Goal: Information Seeking & Learning: Check status

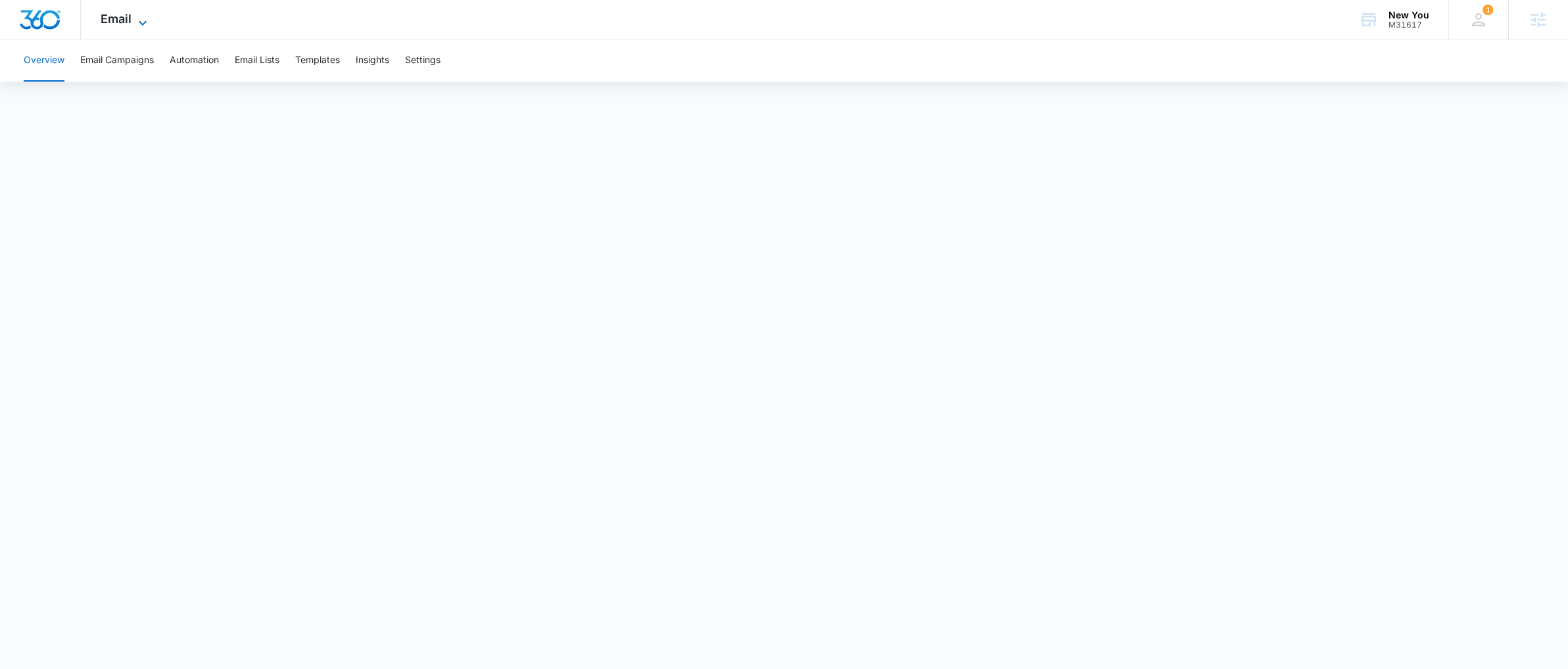
click at [135, 29] on icon at bounding box center [142, 23] width 16 height 16
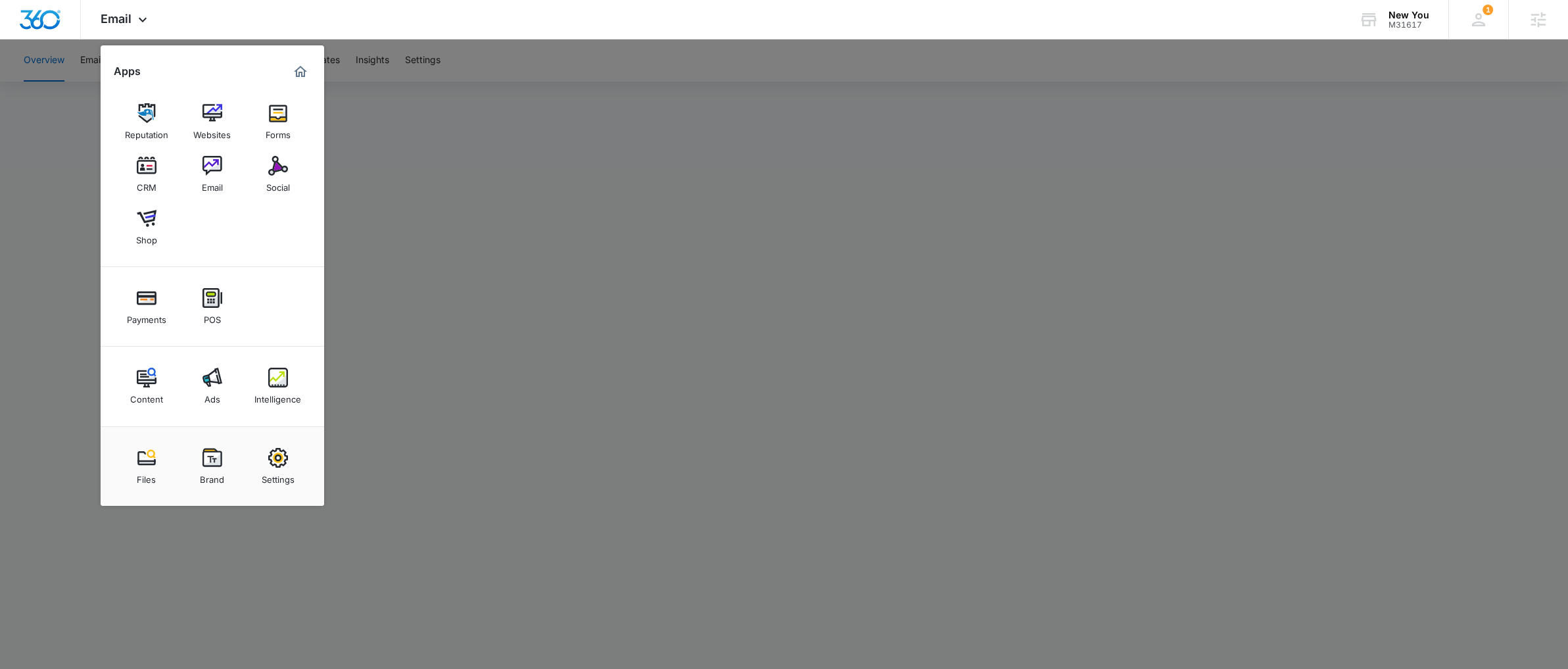
click at [577, 446] on div at bounding box center [784, 334] width 1568 height 669
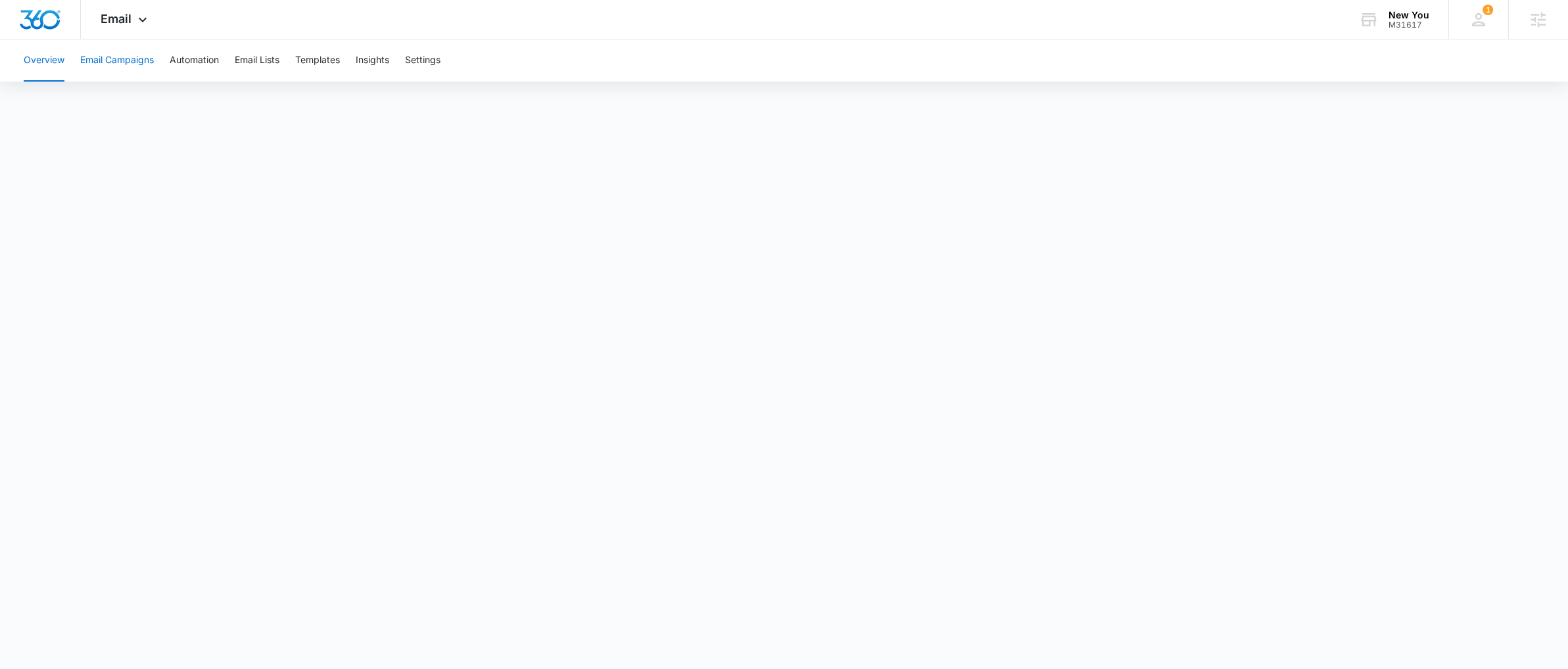
click at [140, 60] on button "Email Campaigns" at bounding box center [117, 60] width 74 height 42
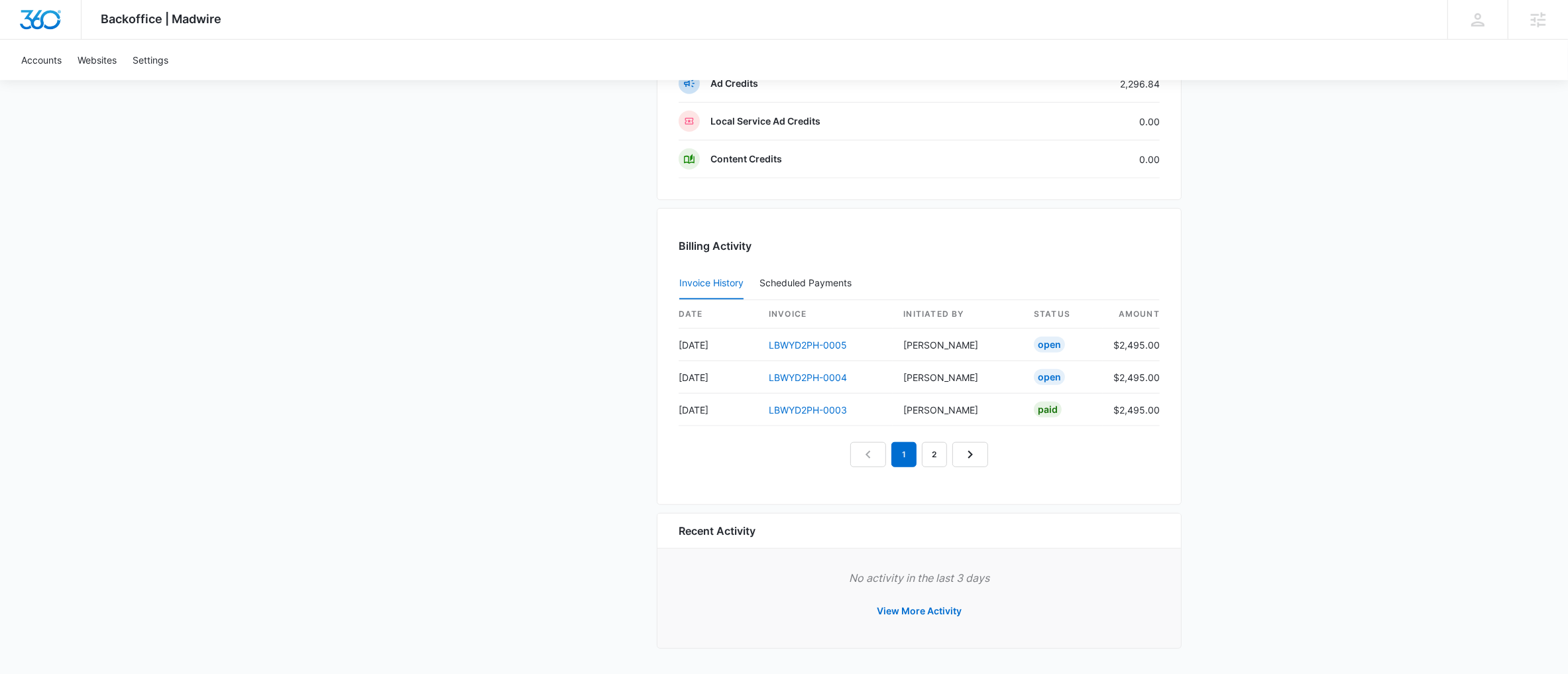
scroll to position [1116, 0]
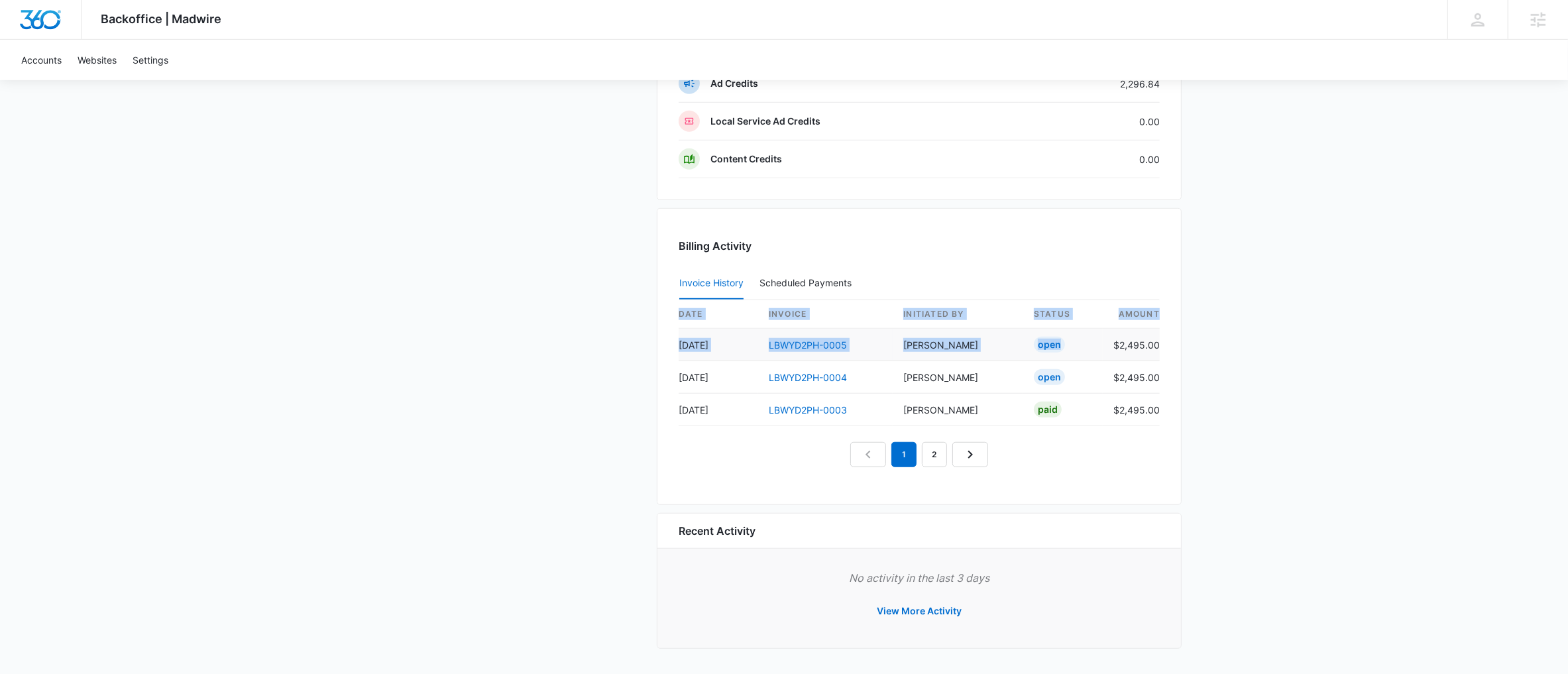
drag, startPoint x: 1166, startPoint y: 343, endPoint x: 1110, endPoint y: 349, distance: 56.3
click at [1103, 350] on div "Billing Activity Invoice History Scheduled Payments 0 date invoice Initiated By…" at bounding box center [919, 357] width 525 height 297
click at [1138, 338] on td "$2,495.00" at bounding box center [1131, 345] width 57 height 33
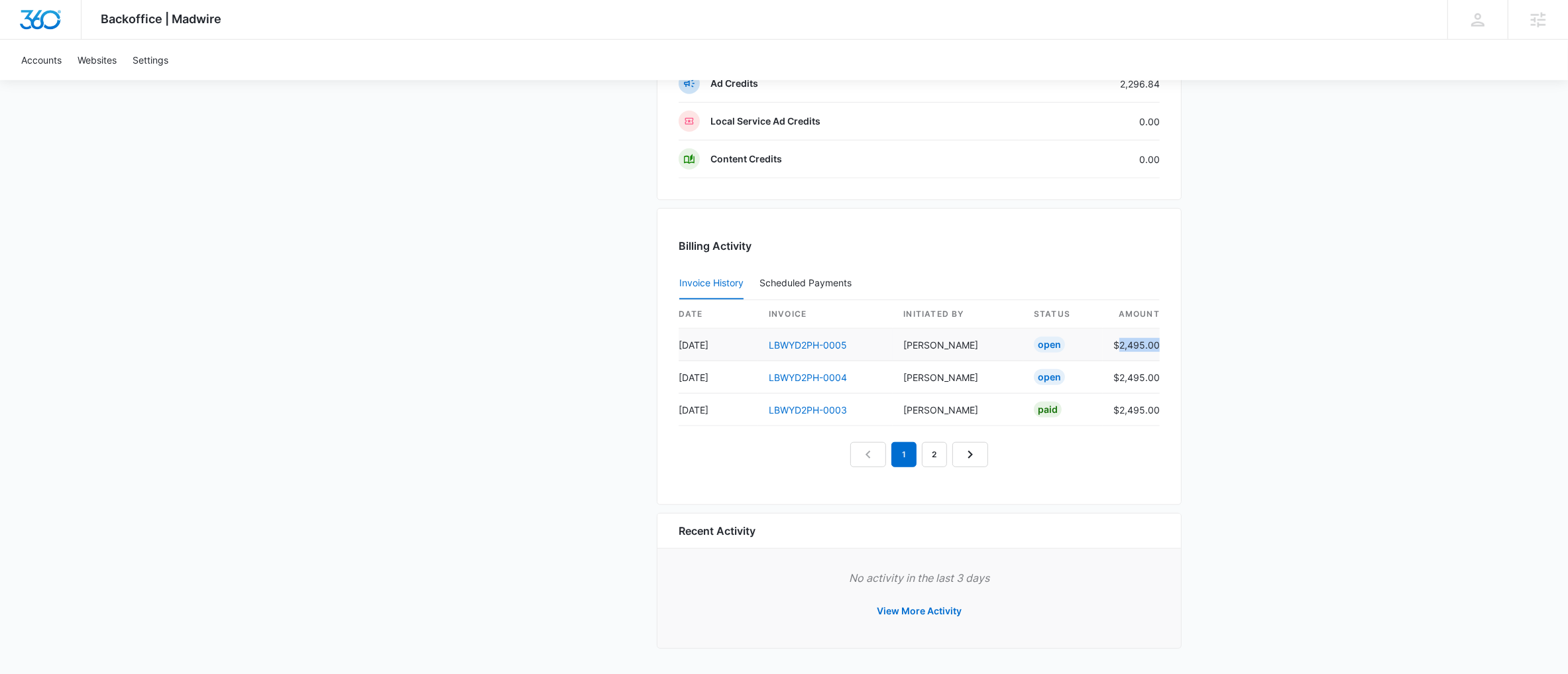
click at [1138, 338] on td "$2,495.00" at bounding box center [1131, 345] width 57 height 33
copy td "$2,495.00"
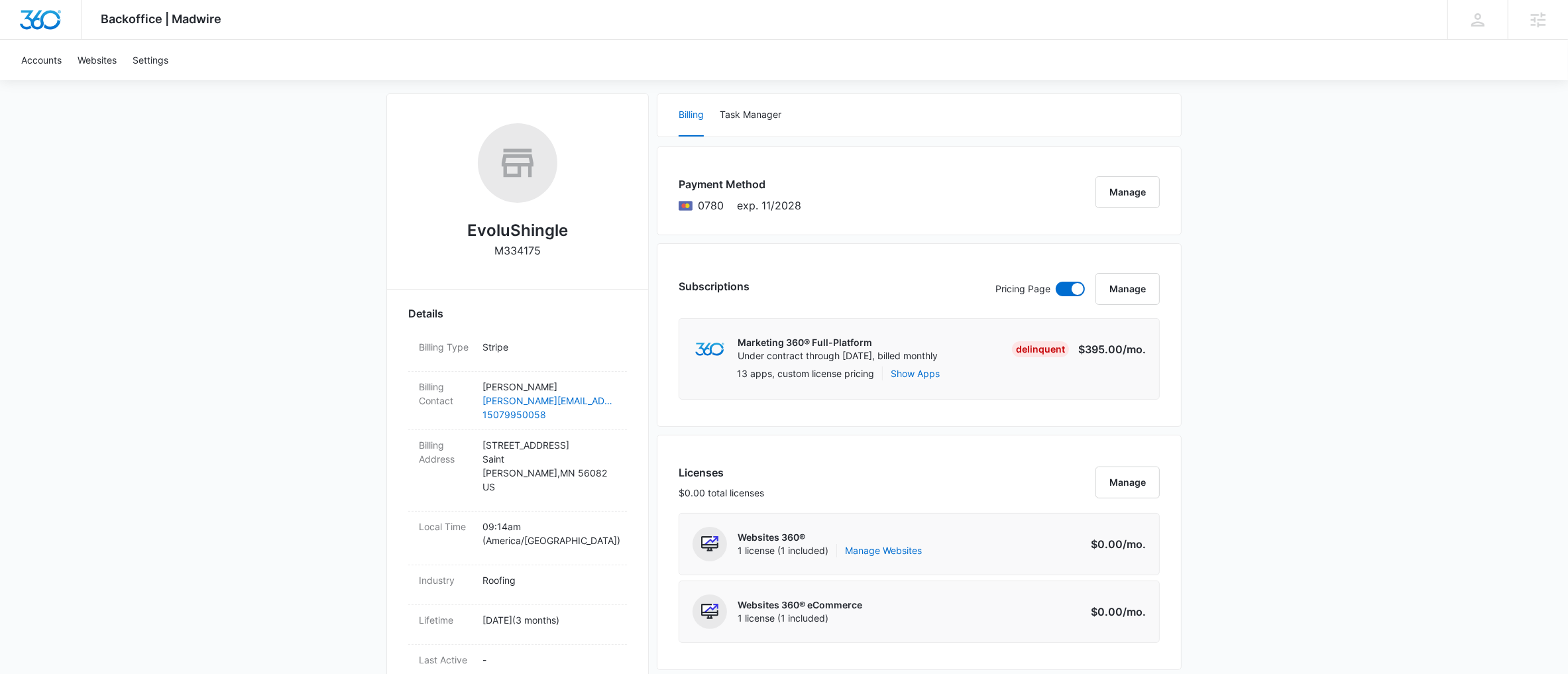
scroll to position [0, 0]
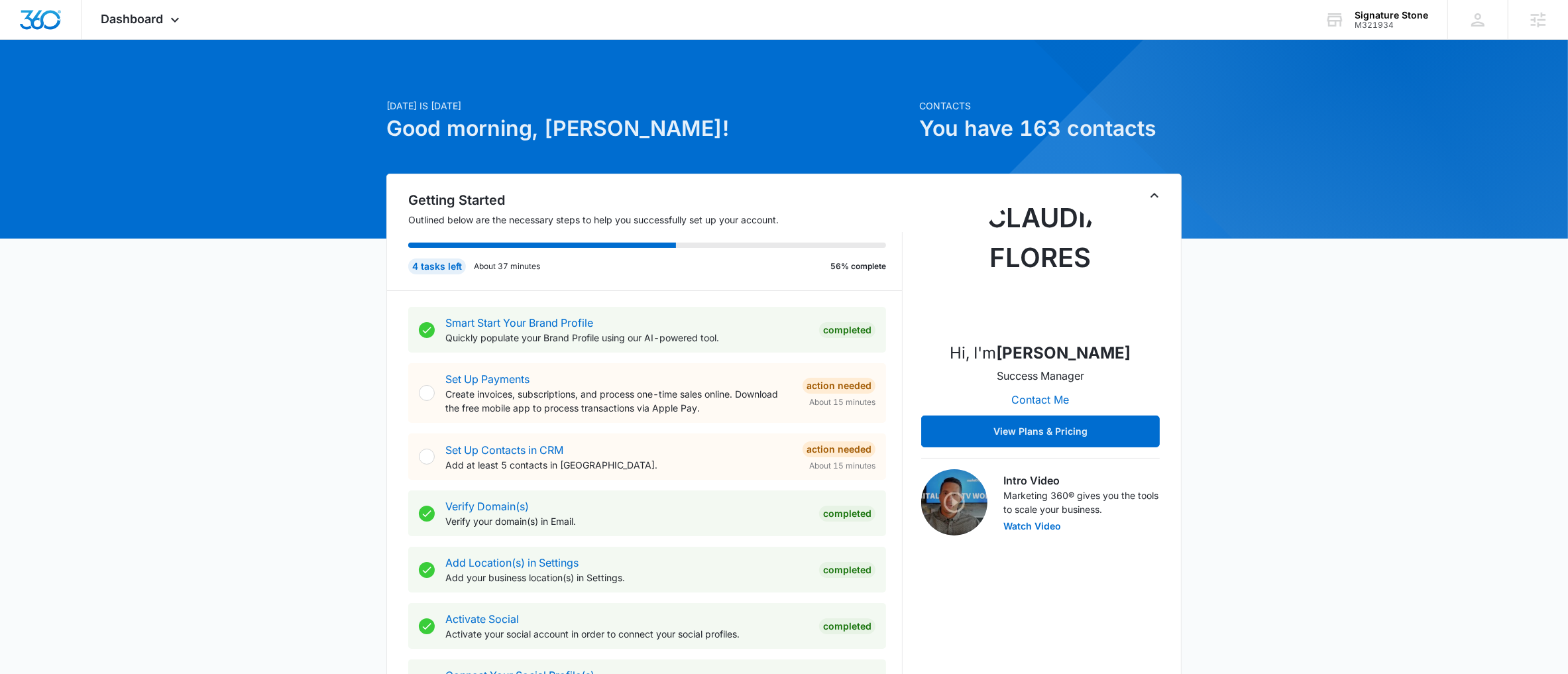
click at [1153, 199] on icon "Toggle Collapse" at bounding box center [1154, 196] width 16 height 16
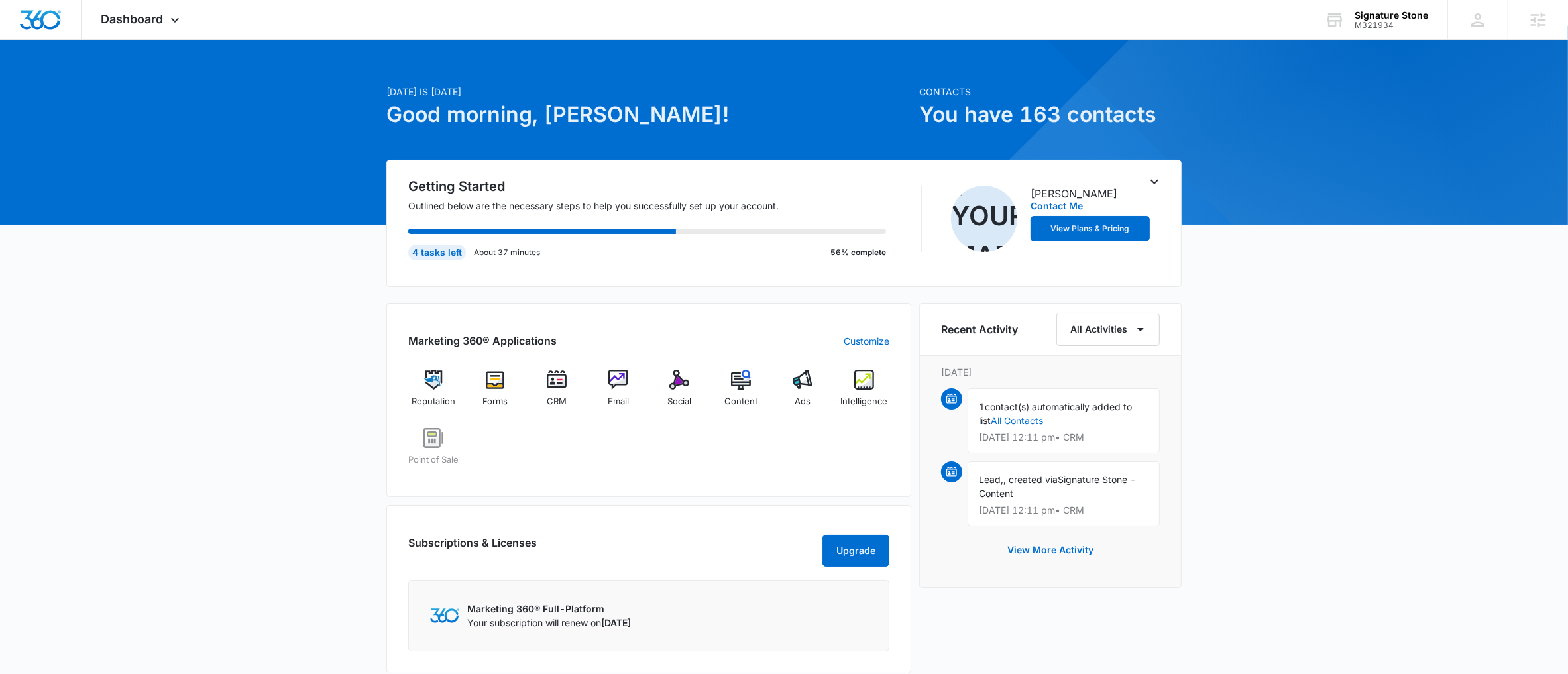
scroll to position [15, 0]
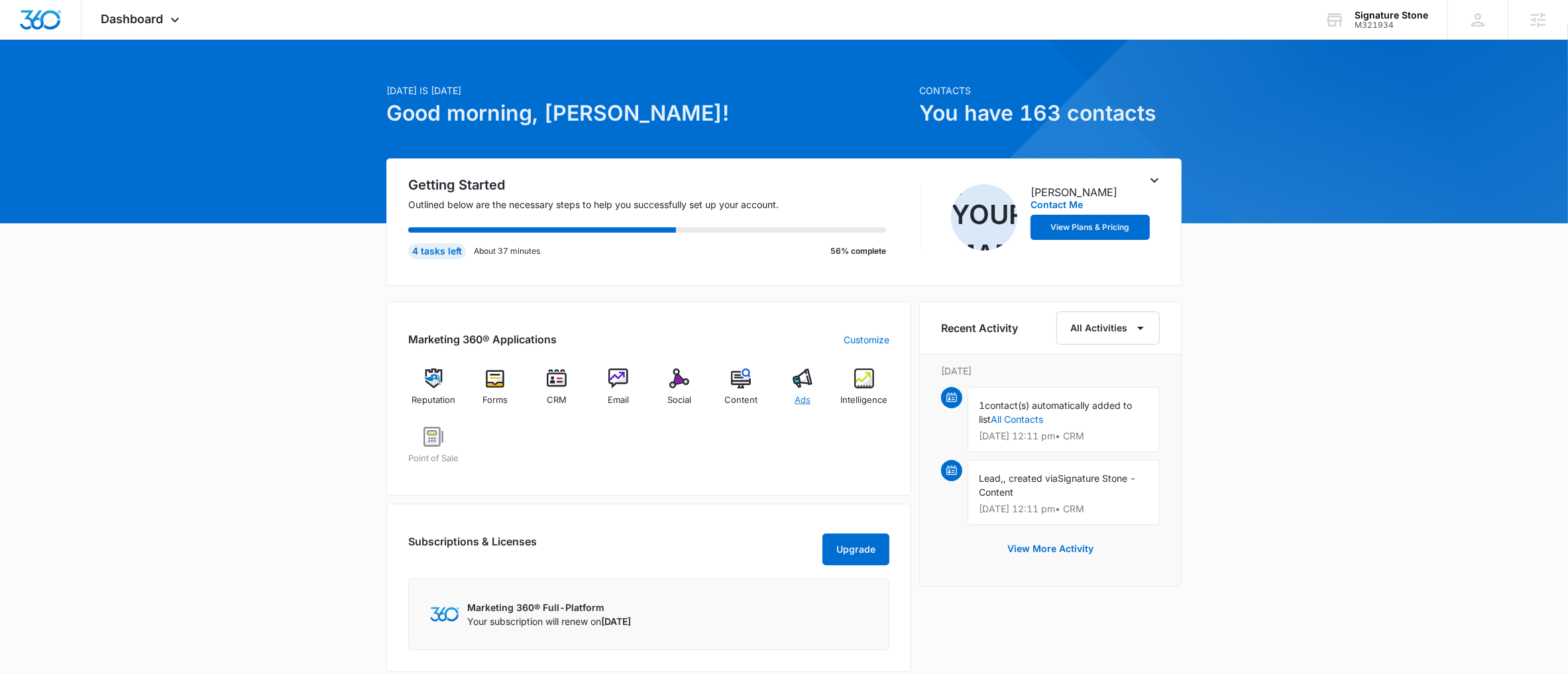
click at [808, 399] on span "Ads" at bounding box center [803, 400] width 16 height 13
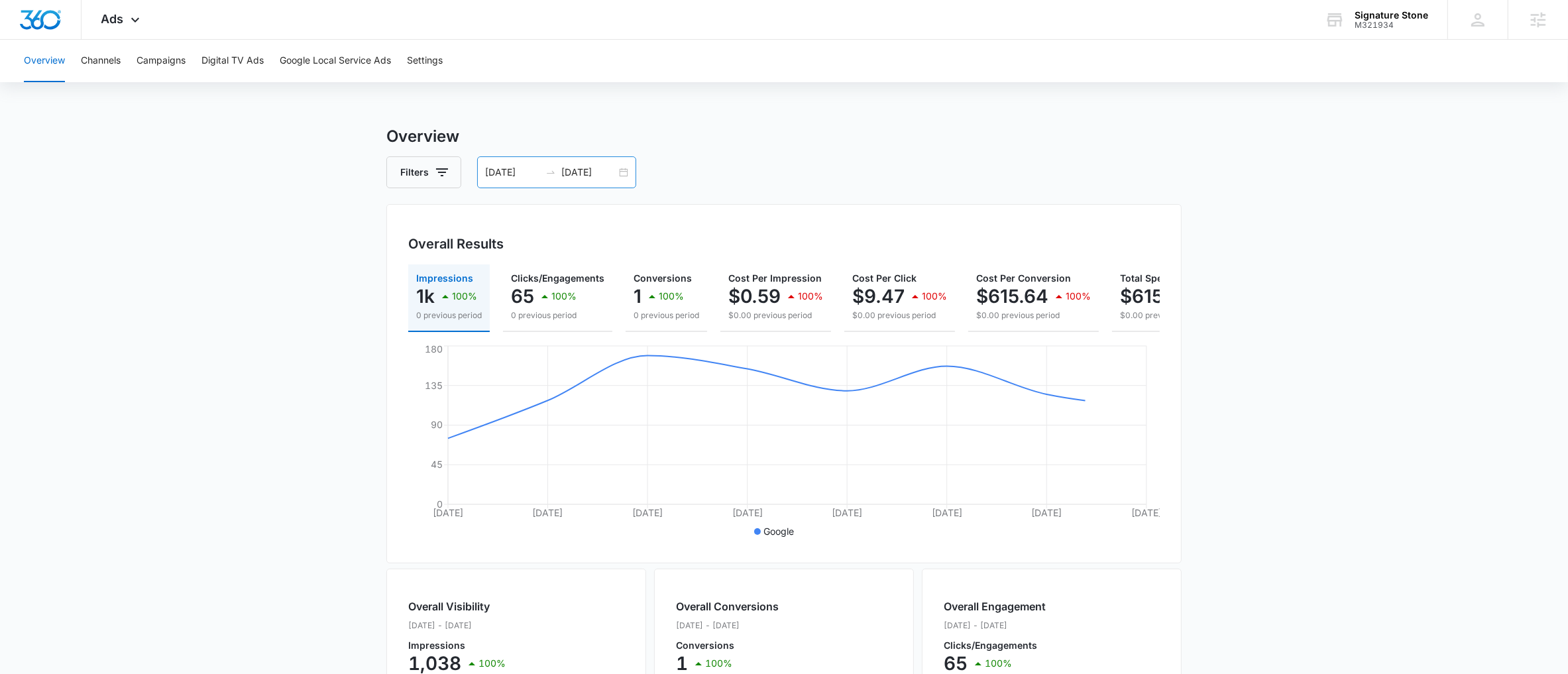
click at [629, 177] on div "08/27/2025 09/03/2025" at bounding box center [557, 172] width 159 height 32
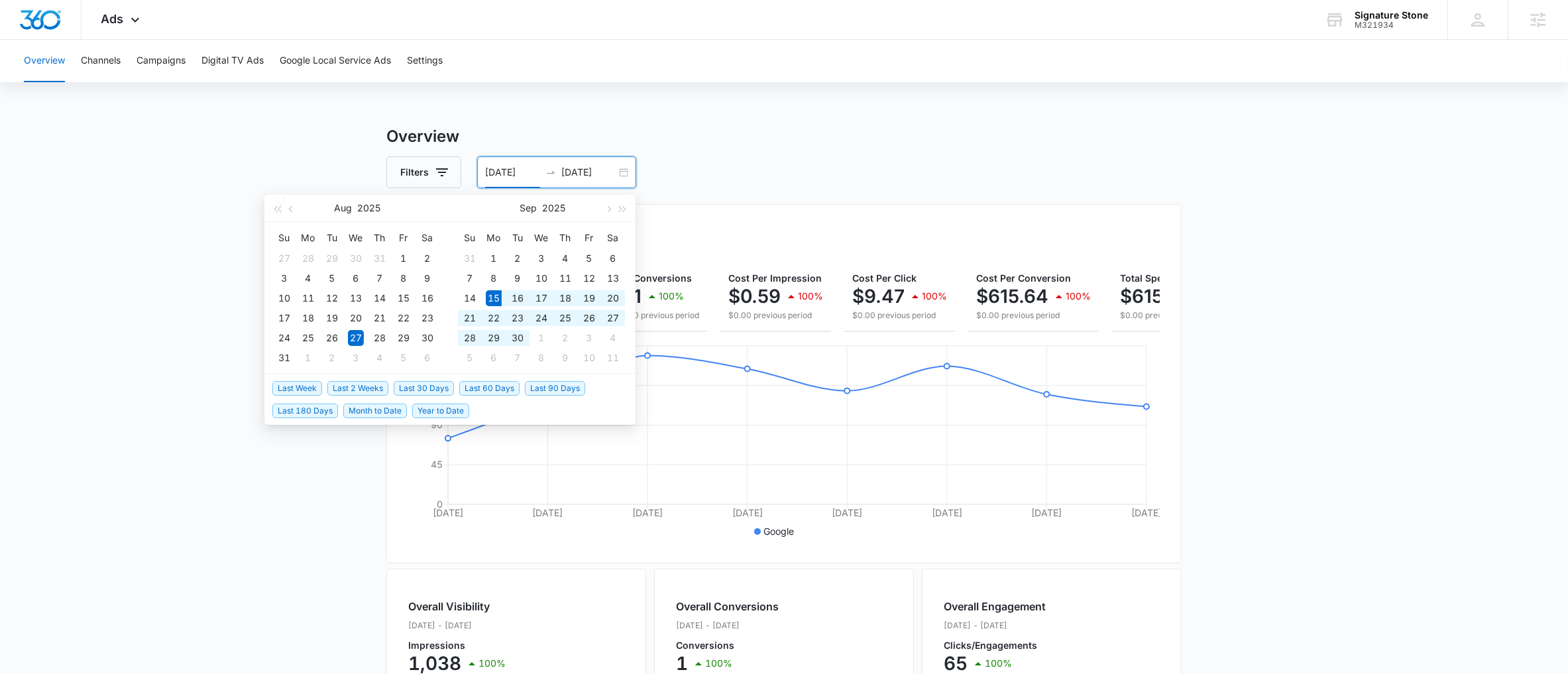
click at [420, 391] on span "Last 30 Days" at bounding box center [424, 388] width 60 height 15
type input "09/15/2025"
type input "10/15/2025"
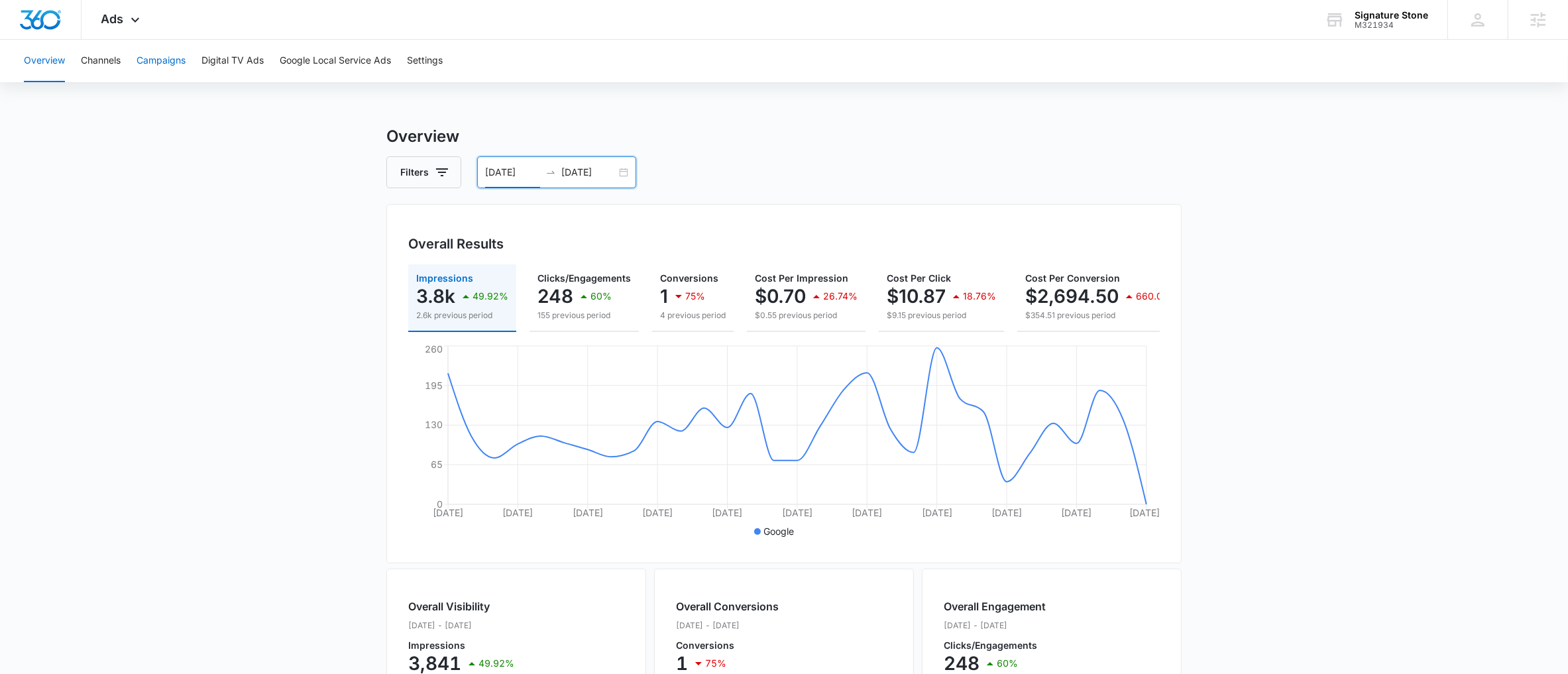
click at [152, 65] on button "Campaigns" at bounding box center [160, 61] width 49 height 42
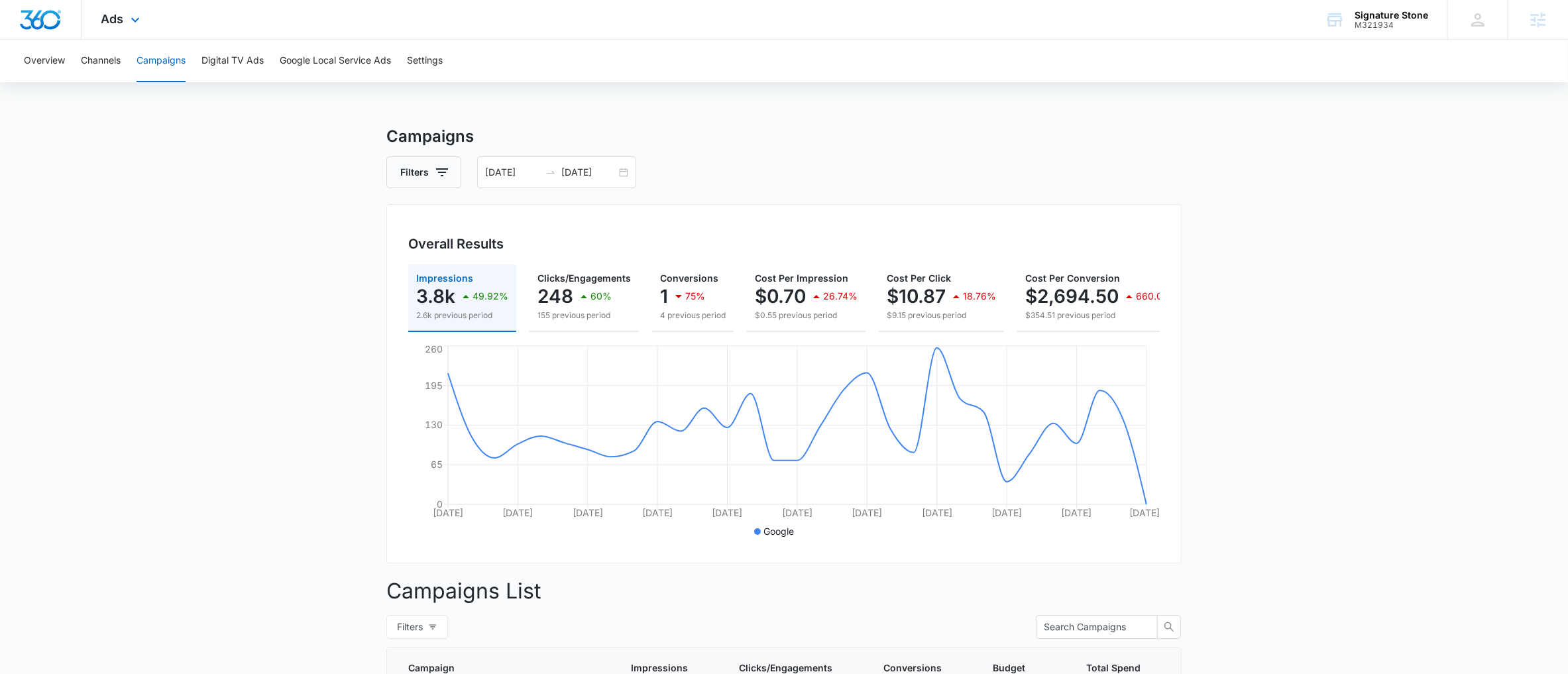
click at [128, 8] on div "Ads Apps Reputation Forms CRM Email Social POS Content Ads Intelligence Files B…" at bounding box center [122, 19] width 82 height 39
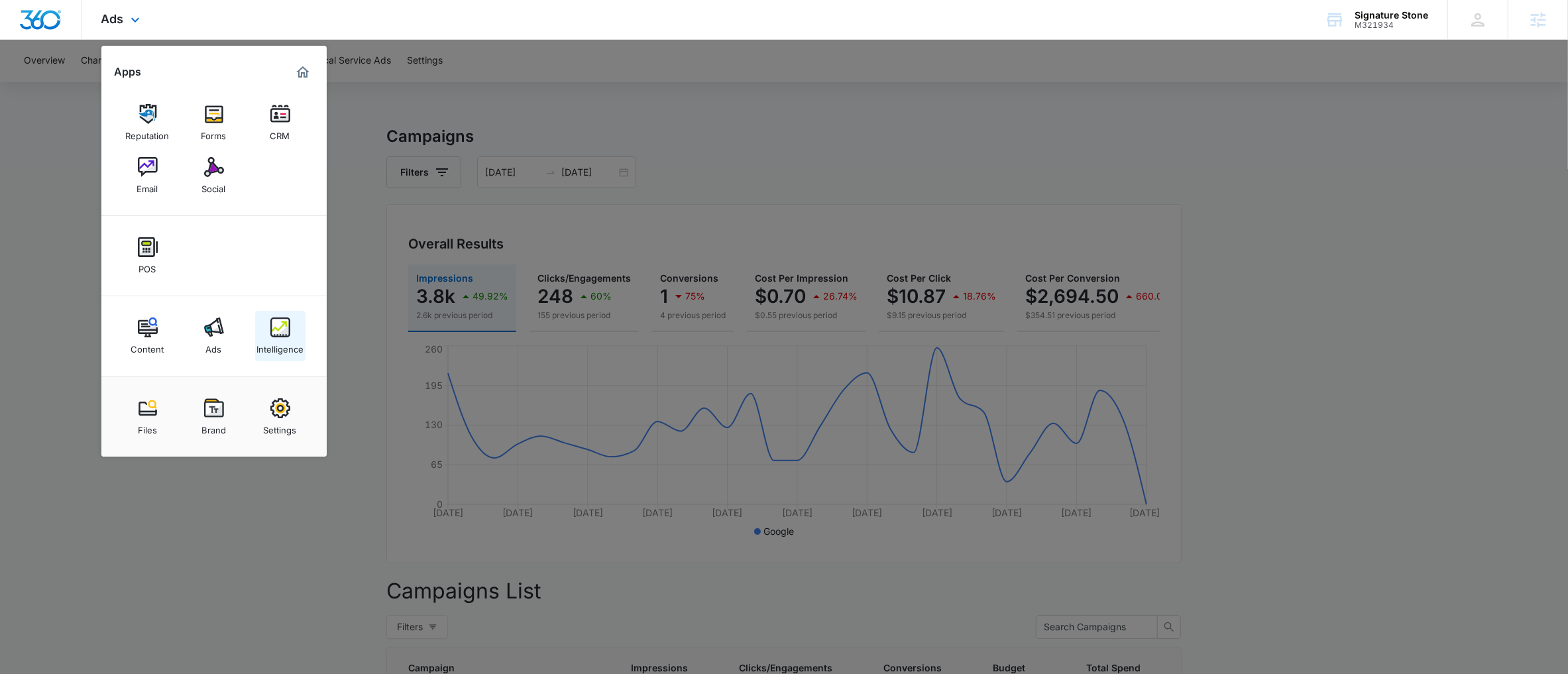
click at [297, 338] on div "Intelligence" at bounding box center [280, 346] width 47 height 17
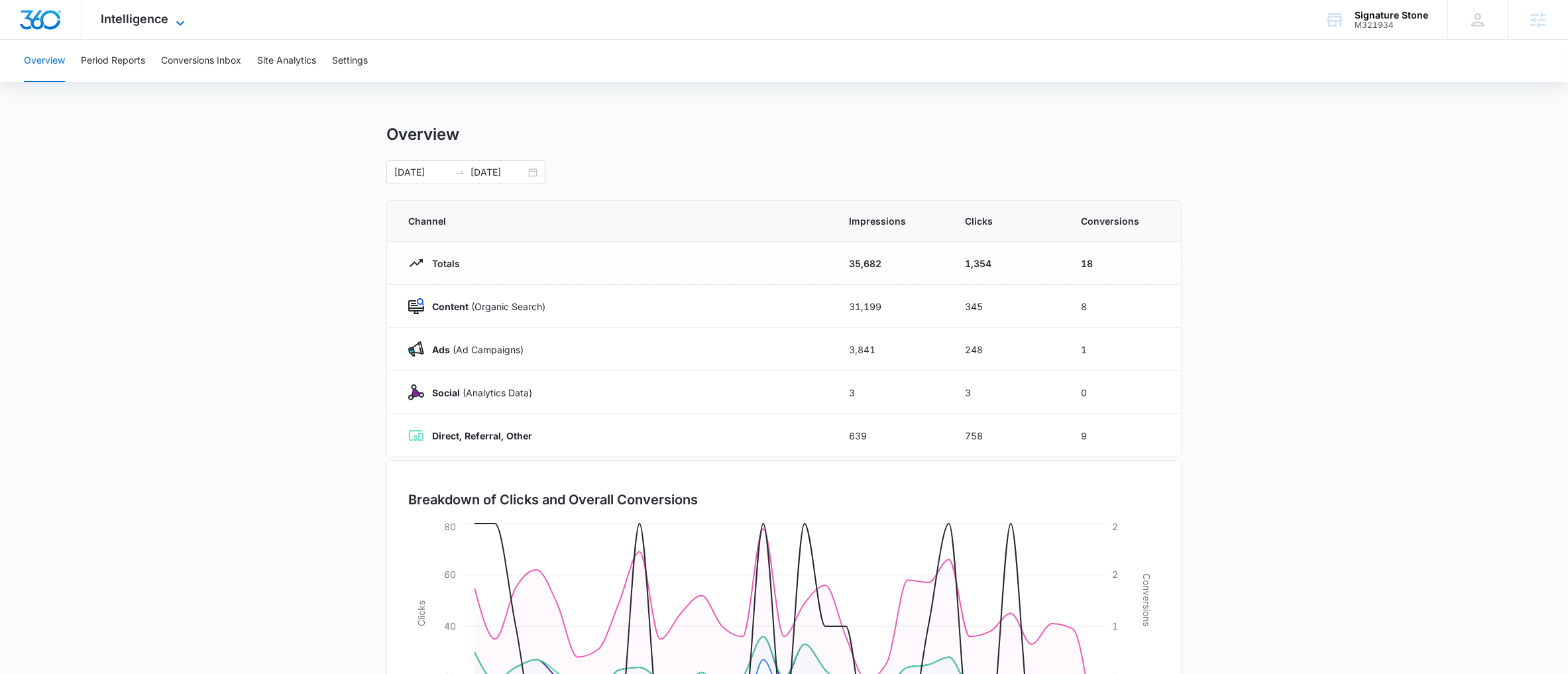
click at [142, 23] on span "Intelligence" at bounding box center [135, 19] width 67 height 14
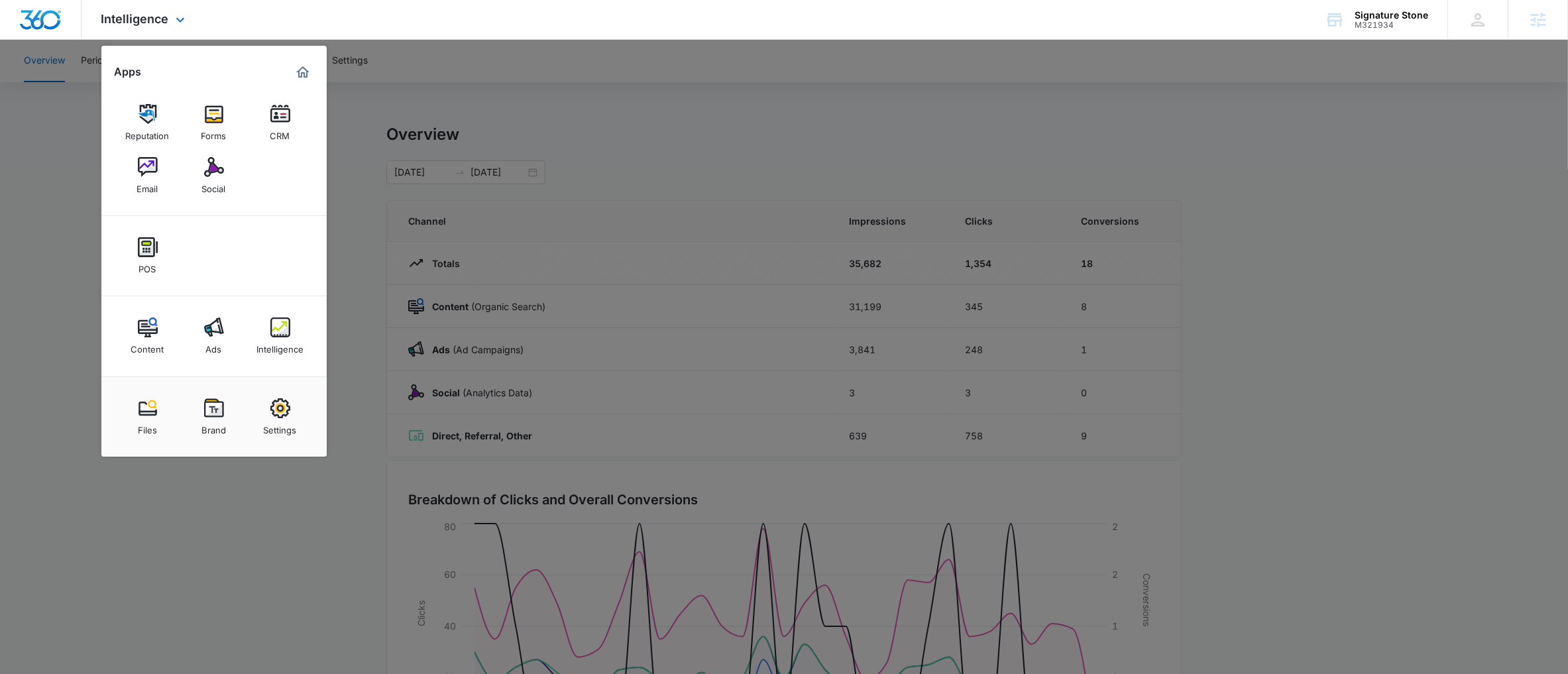
click at [176, 162] on div "Reputation Forms CRM Email Social" at bounding box center [214, 149] width 225 height 133
click at [153, 170] on img at bounding box center [148, 167] width 20 height 20
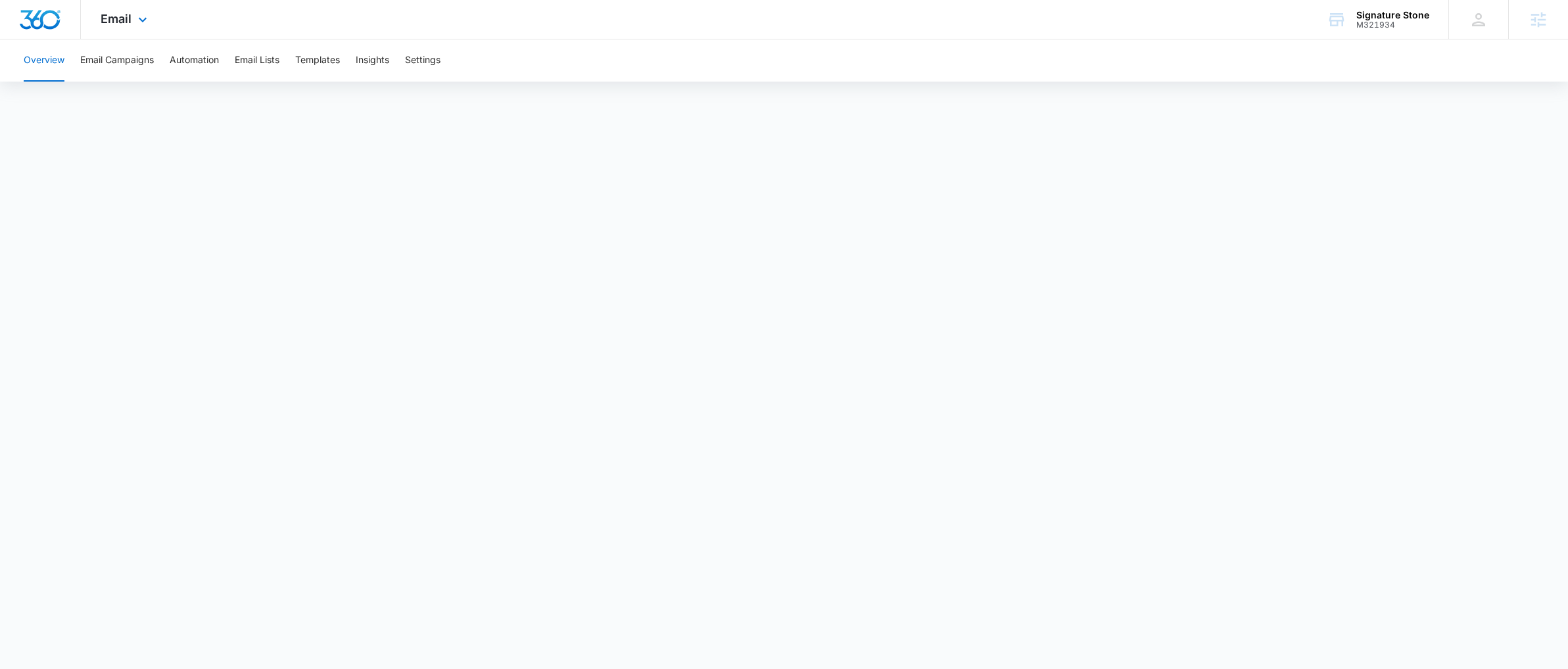
click at [111, 28] on div "Email Apps Reputation Forms CRM Email Social POS Content Ads Intelligence Files…" at bounding box center [125, 19] width 89 height 39
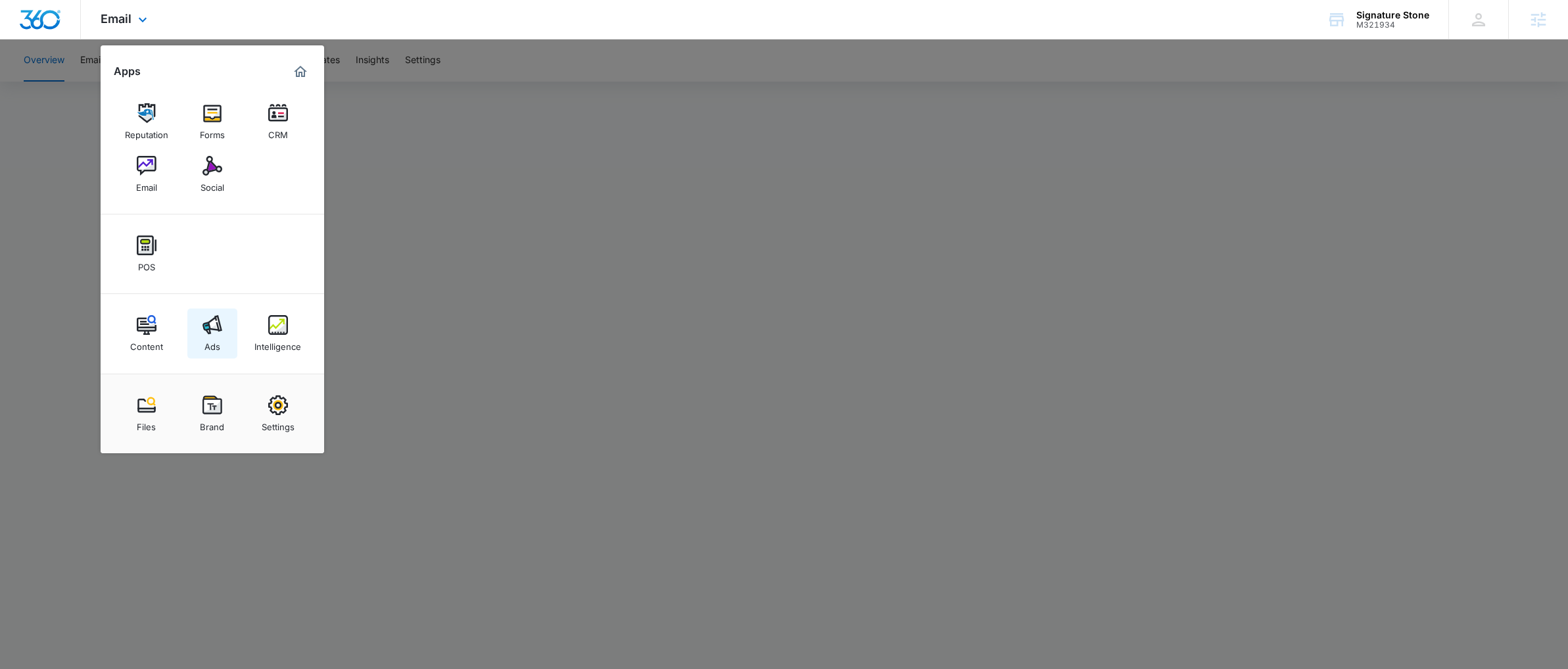
click at [210, 331] on img at bounding box center [213, 325] width 20 height 20
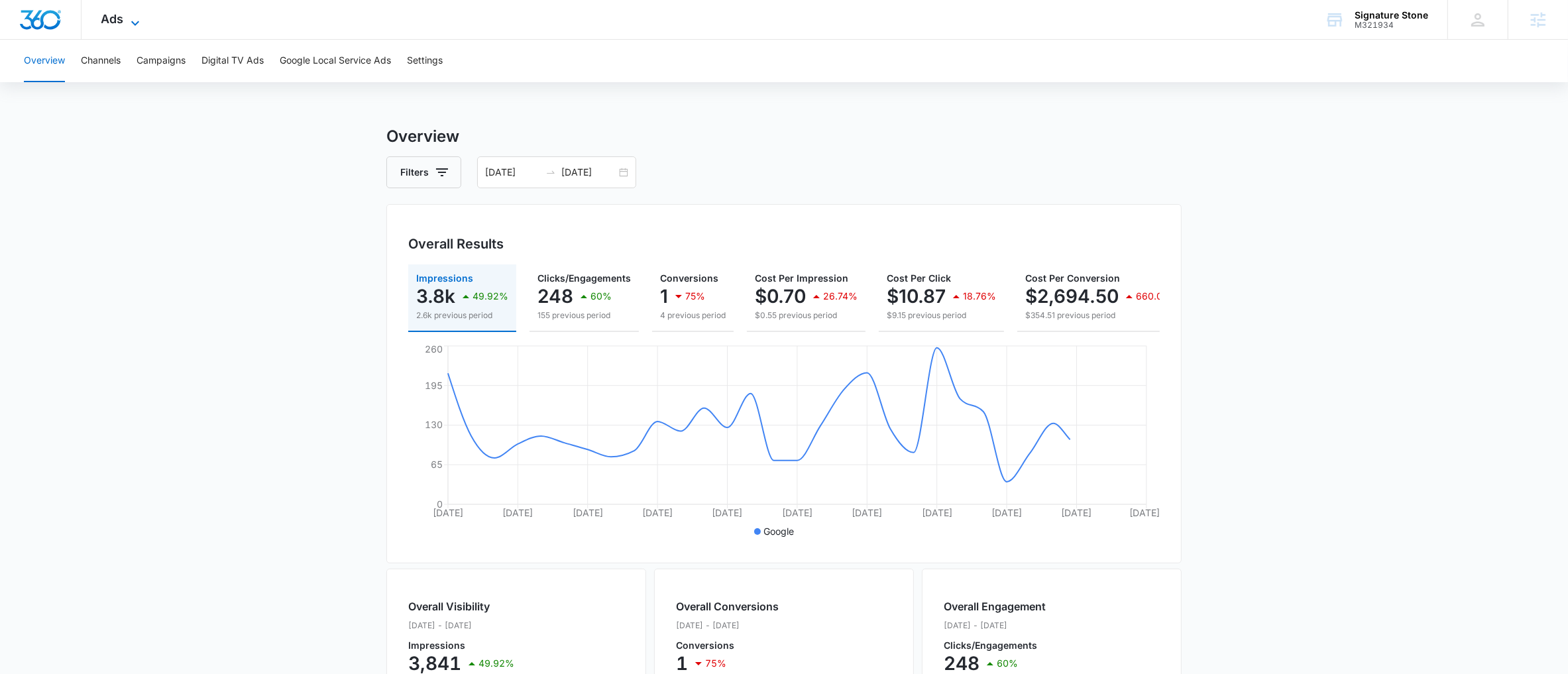
click at [118, 24] on span "Ads" at bounding box center [113, 19] width 23 height 14
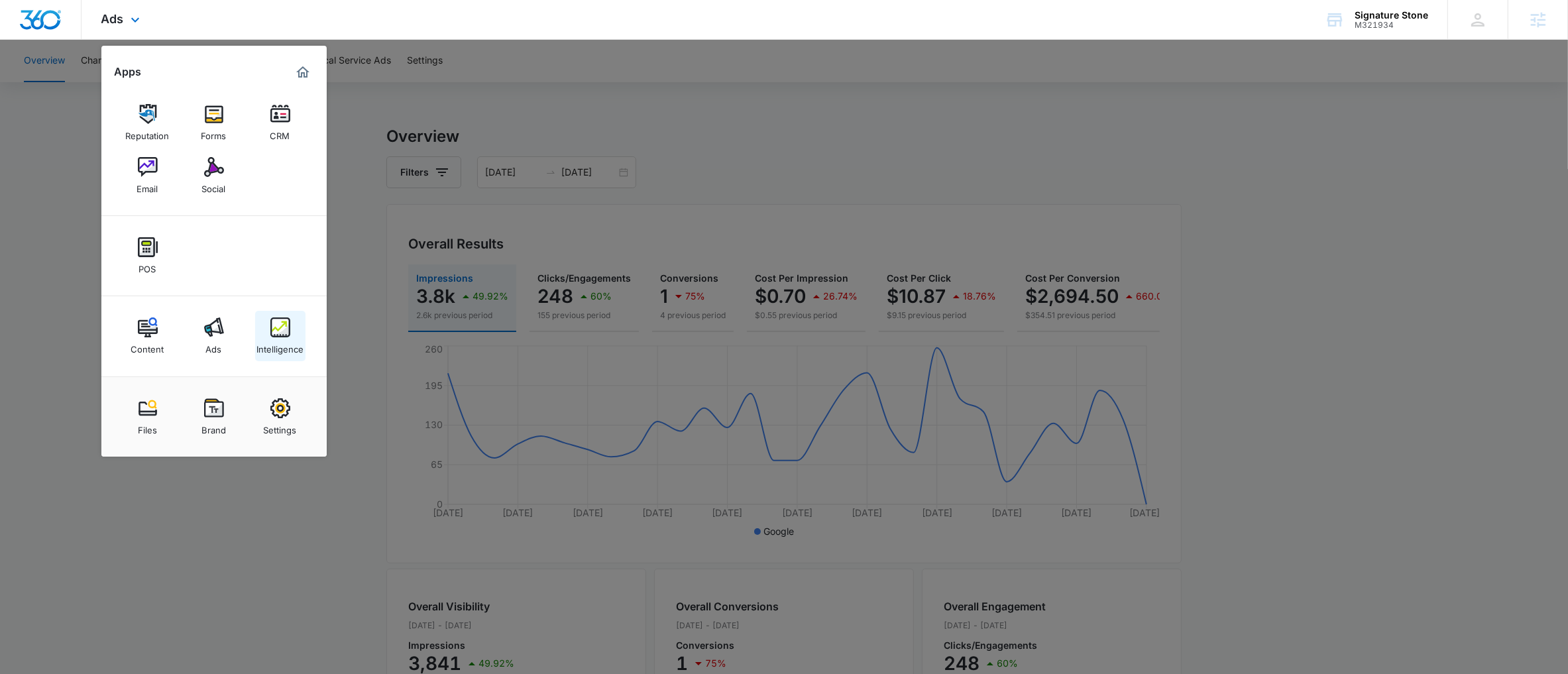
click at [283, 337] on div "Intelligence" at bounding box center [280, 346] width 47 height 17
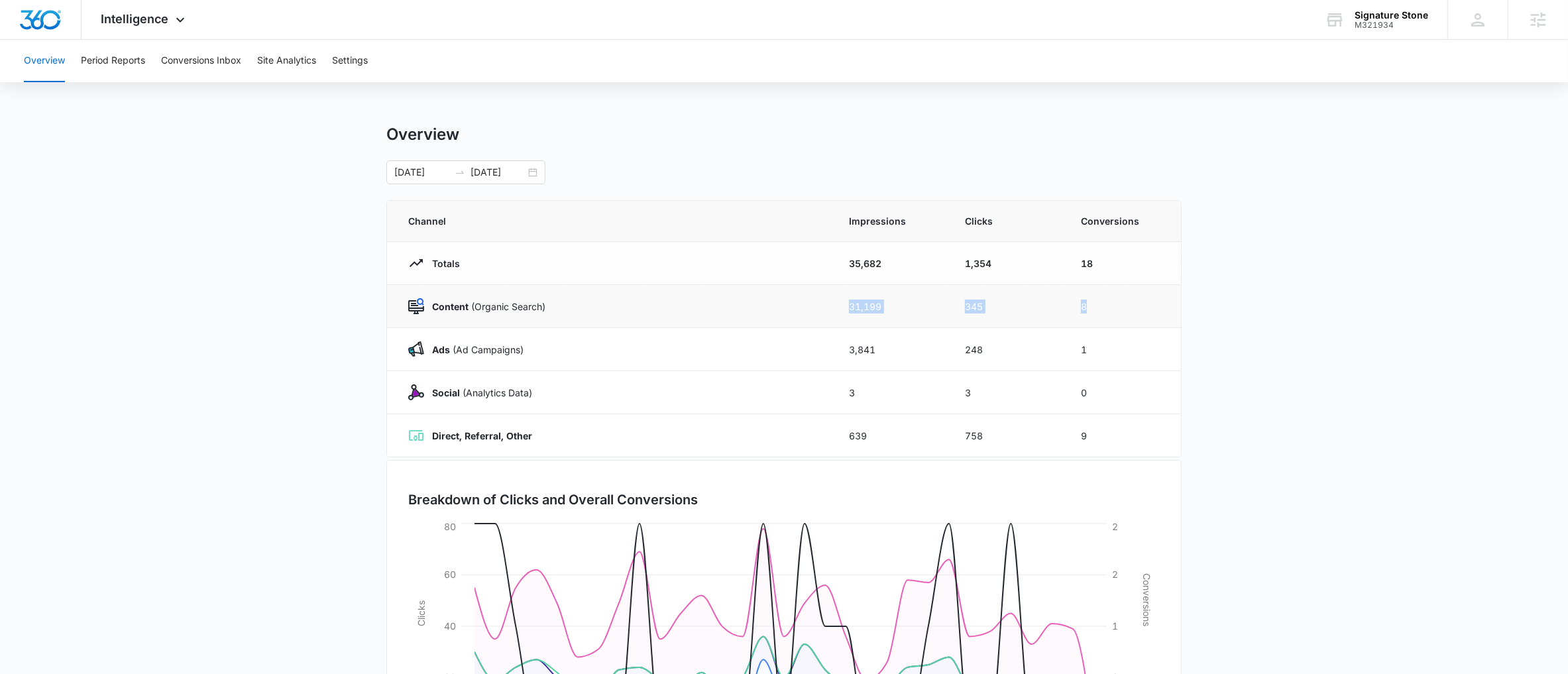
drag, startPoint x: 1073, startPoint y: 305, endPoint x: 697, endPoint y: 313, distance: 376.1
click at [697, 313] on tr "Content (Organic Search) 31,199 345 8" at bounding box center [784, 307] width 794 height 43
click at [697, 313] on div "Content (Organic Search)" at bounding box center [613, 306] width 409 height 16
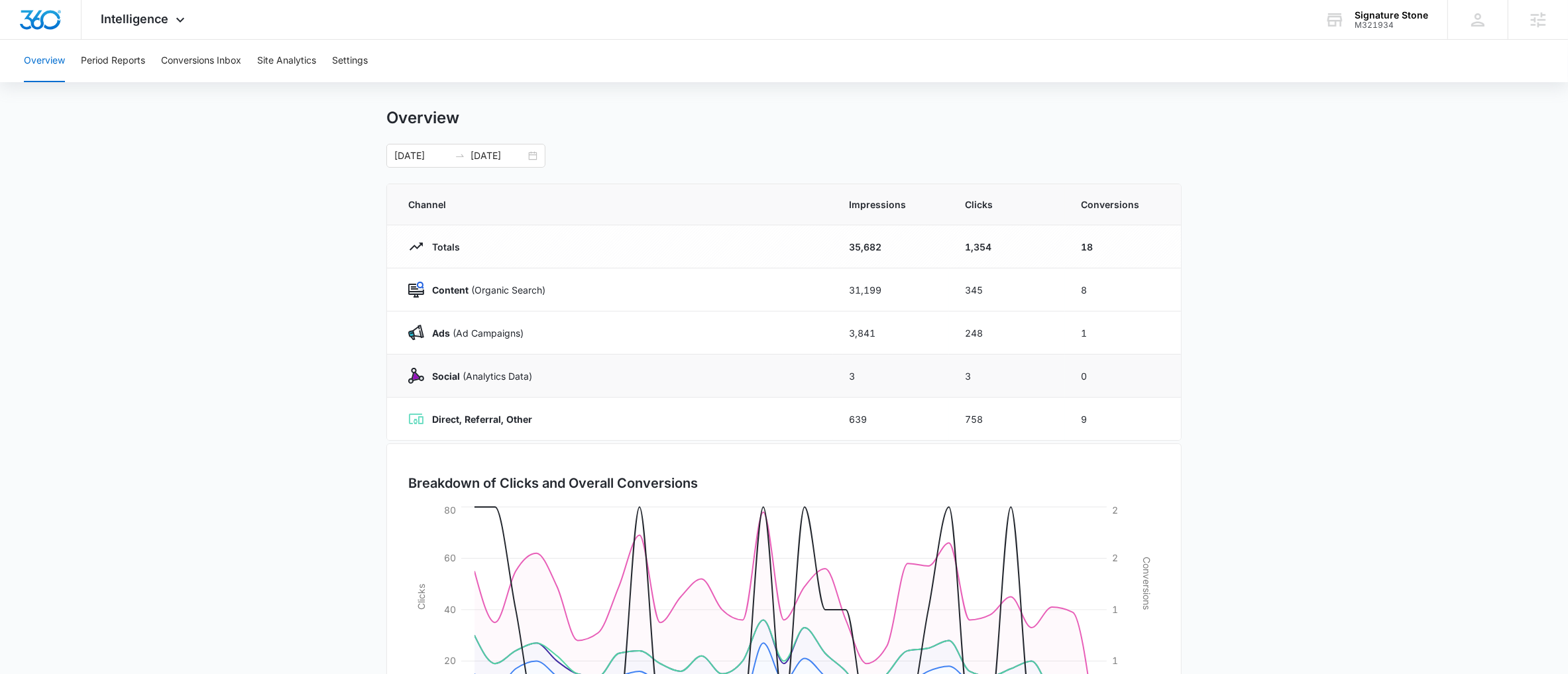
scroll to position [15, 0]
drag, startPoint x: 1110, startPoint y: 244, endPoint x: 1070, endPoint y: 249, distance: 40.3
click at [1070, 249] on td "18" at bounding box center [1123, 248] width 116 height 43
click at [341, 297] on main "Overview 09/15/2025 10/15/2025 Channel Impressions Clicks Conversions Totals 35…" at bounding box center [784, 458] width 1568 height 696
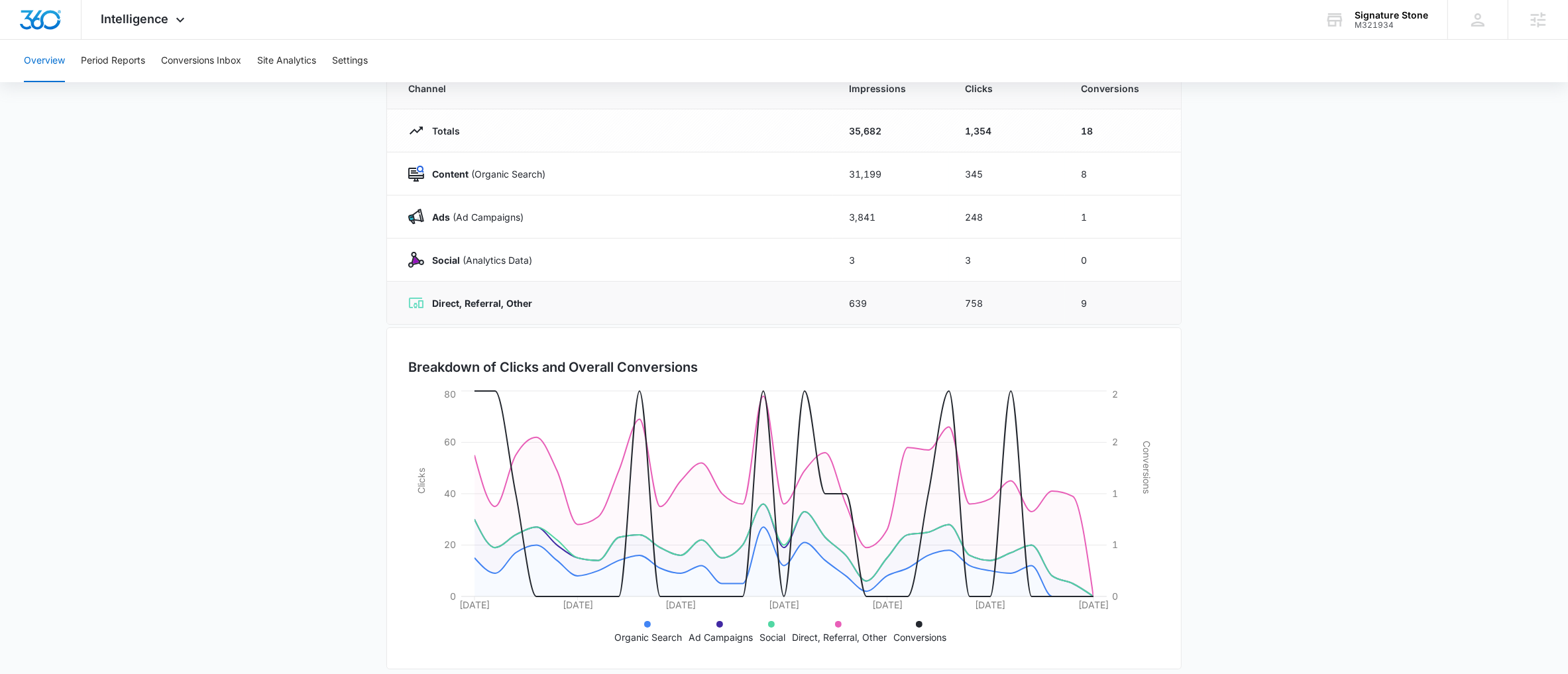
scroll to position [42, 0]
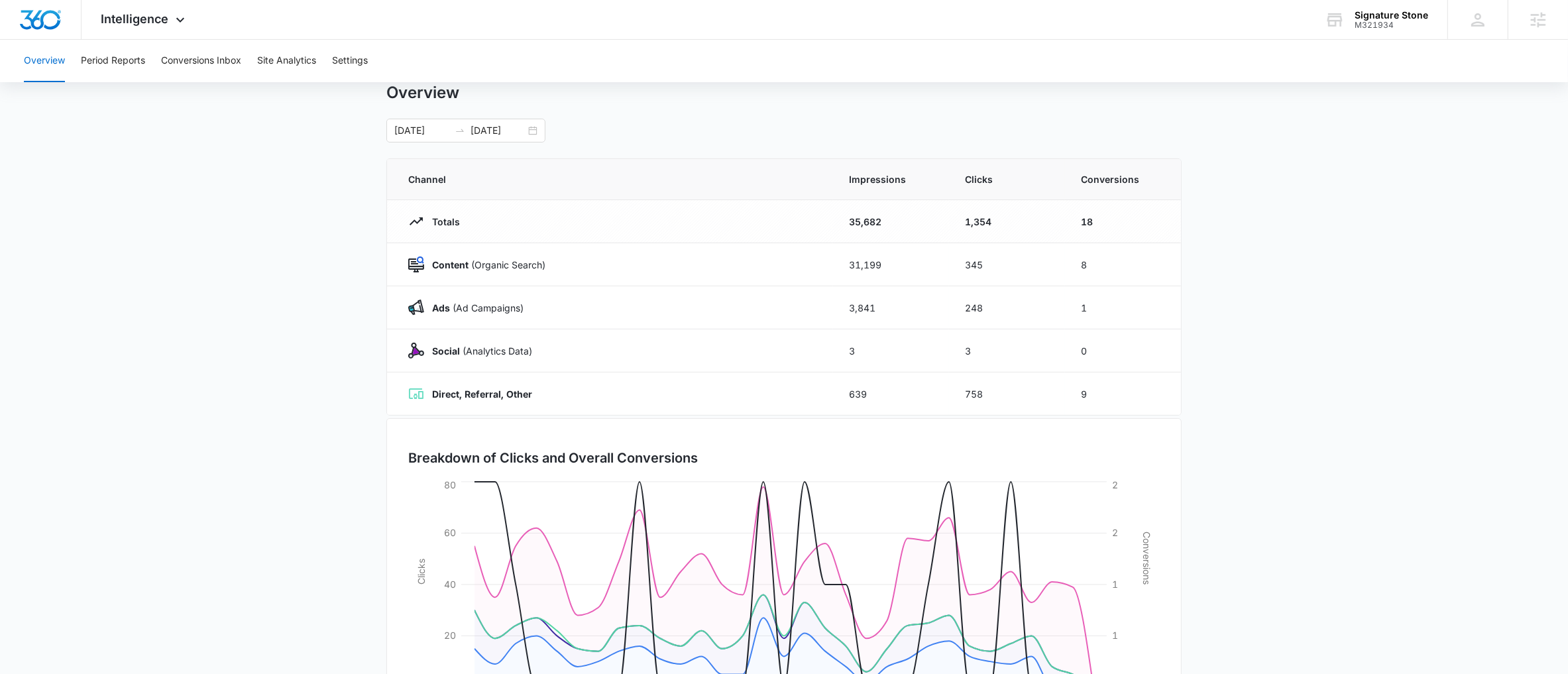
click at [1432, 368] on main "Overview 09/15/2025 10/15/2025 Channel Impressions Clicks Conversions Totals 35…" at bounding box center [784, 431] width 1568 height 696
click at [842, 197] on th "Impressions" at bounding box center [891, 180] width 116 height 41
click at [218, 65] on button "Conversions Inbox" at bounding box center [201, 61] width 80 height 42
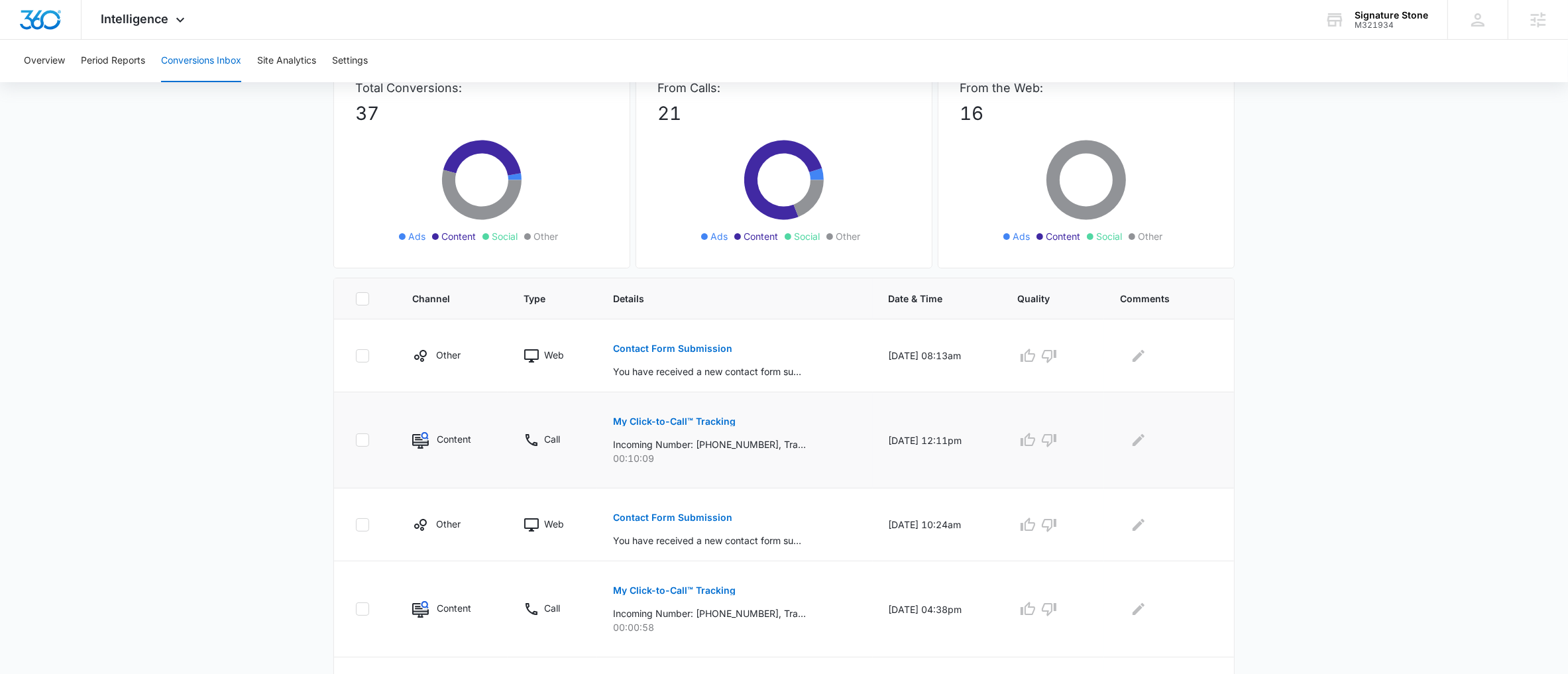
scroll to position [118, 0]
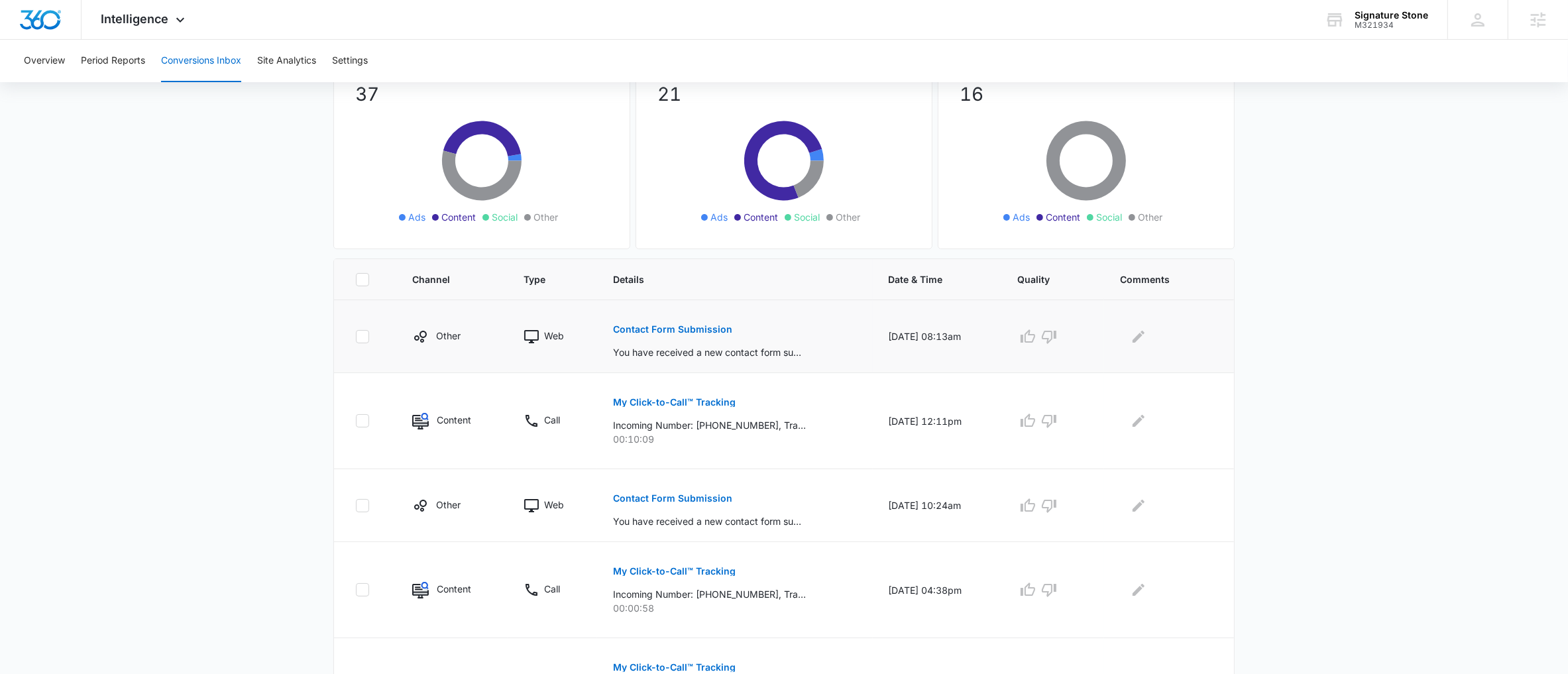
click at [675, 331] on p "Contact Form Submission" at bounding box center [673, 329] width 120 height 9
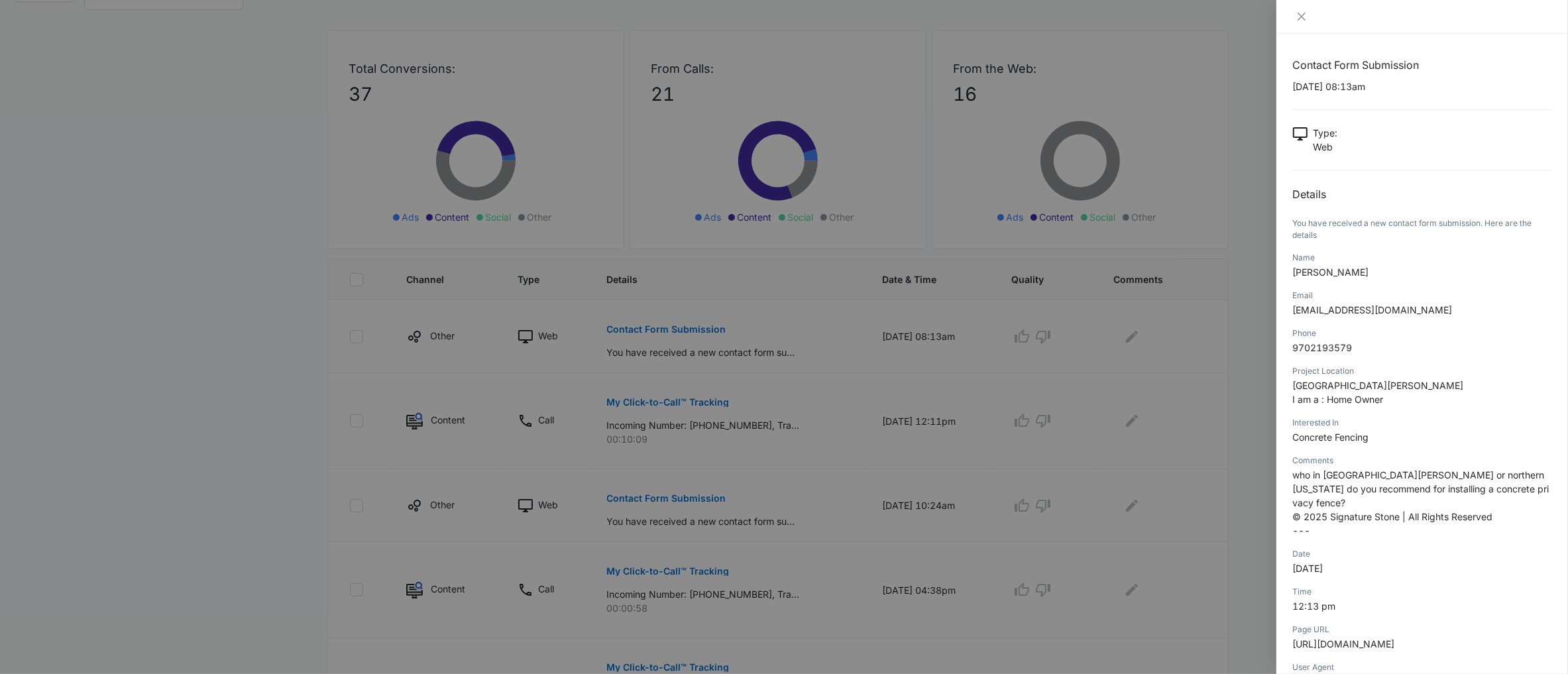
drag, startPoint x: 670, startPoint y: 317, endPoint x: 678, endPoint y: 321, distance: 8.9
click at [675, 319] on div at bounding box center [784, 337] width 1568 height 674
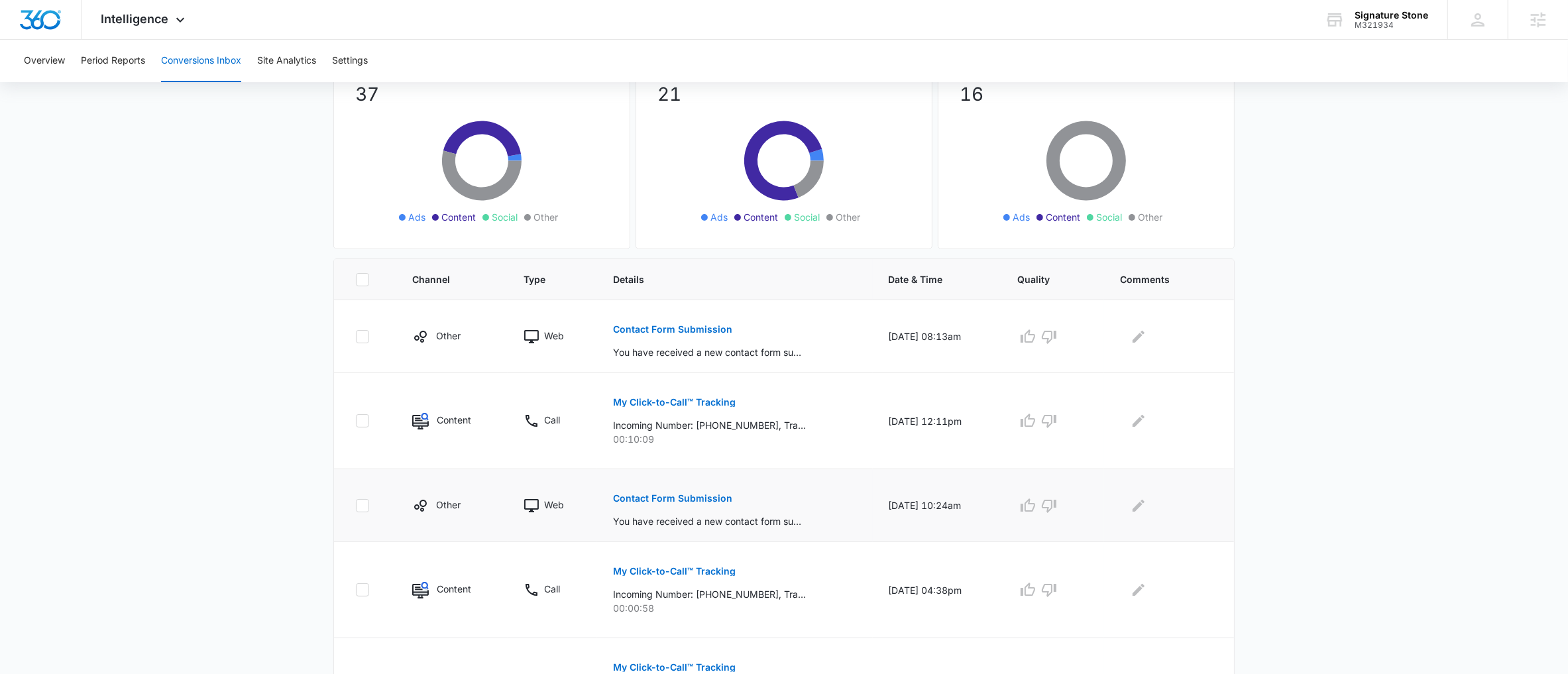
click at [668, 503] on p "Contact Form Submission" at bounding box center [673, 498] width 120 height 9
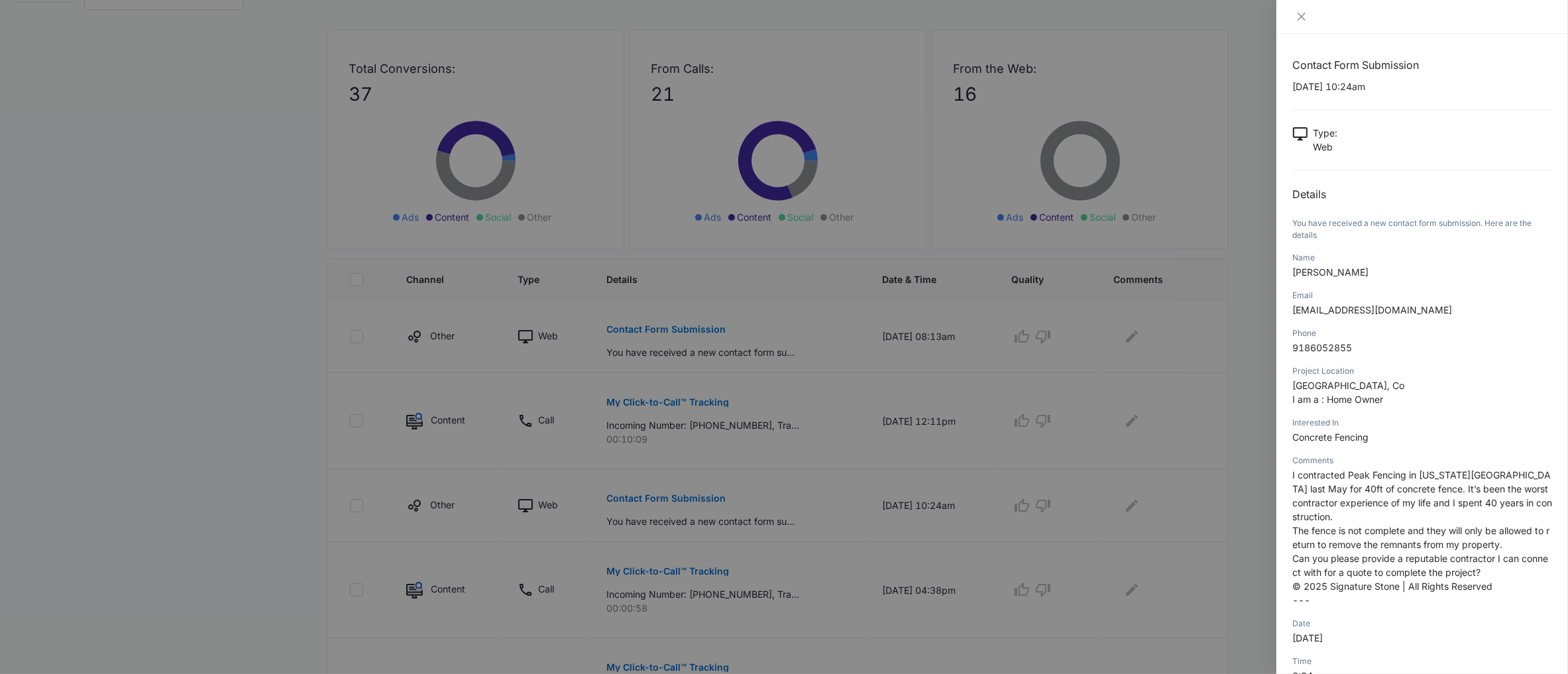
click at [710, 524] on div at bounding box center [784, 337] width 1568 height 674
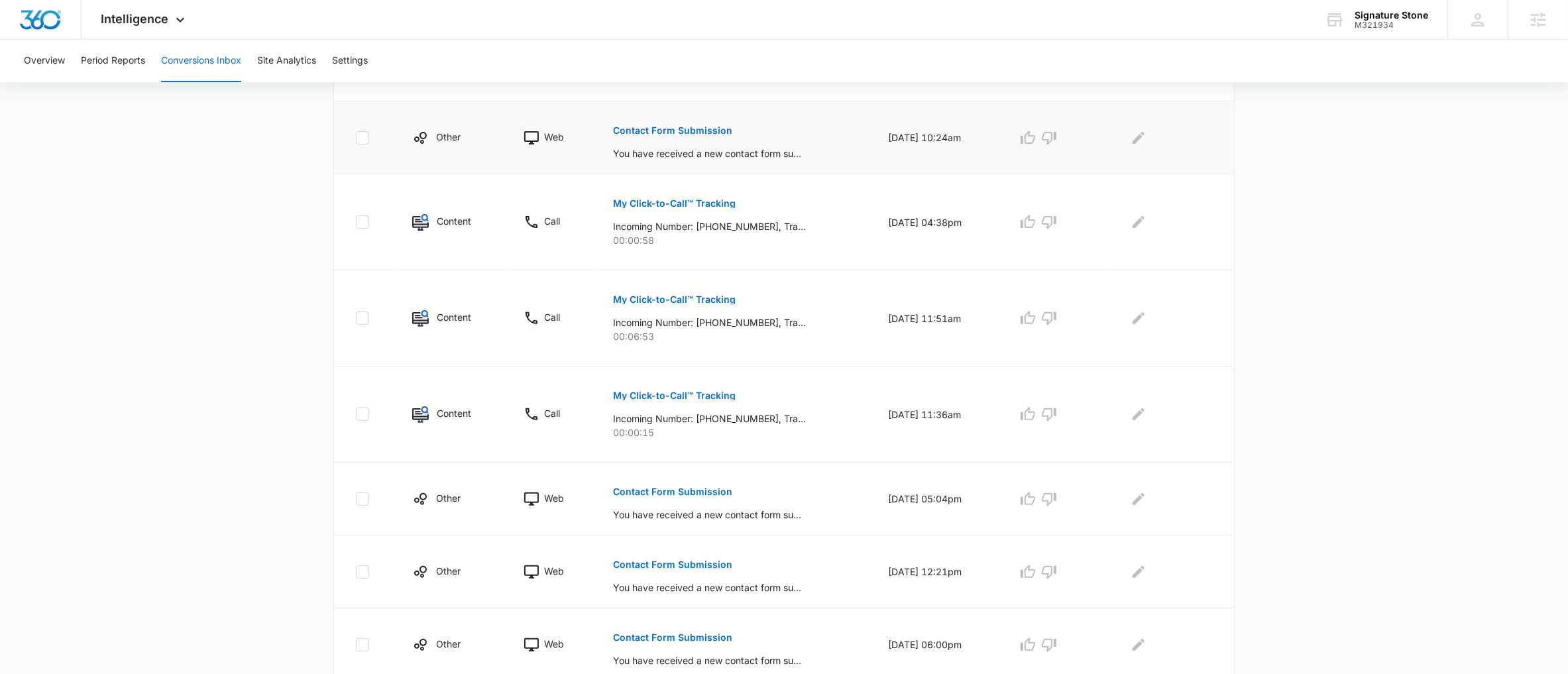
scroll to position [494, 0]
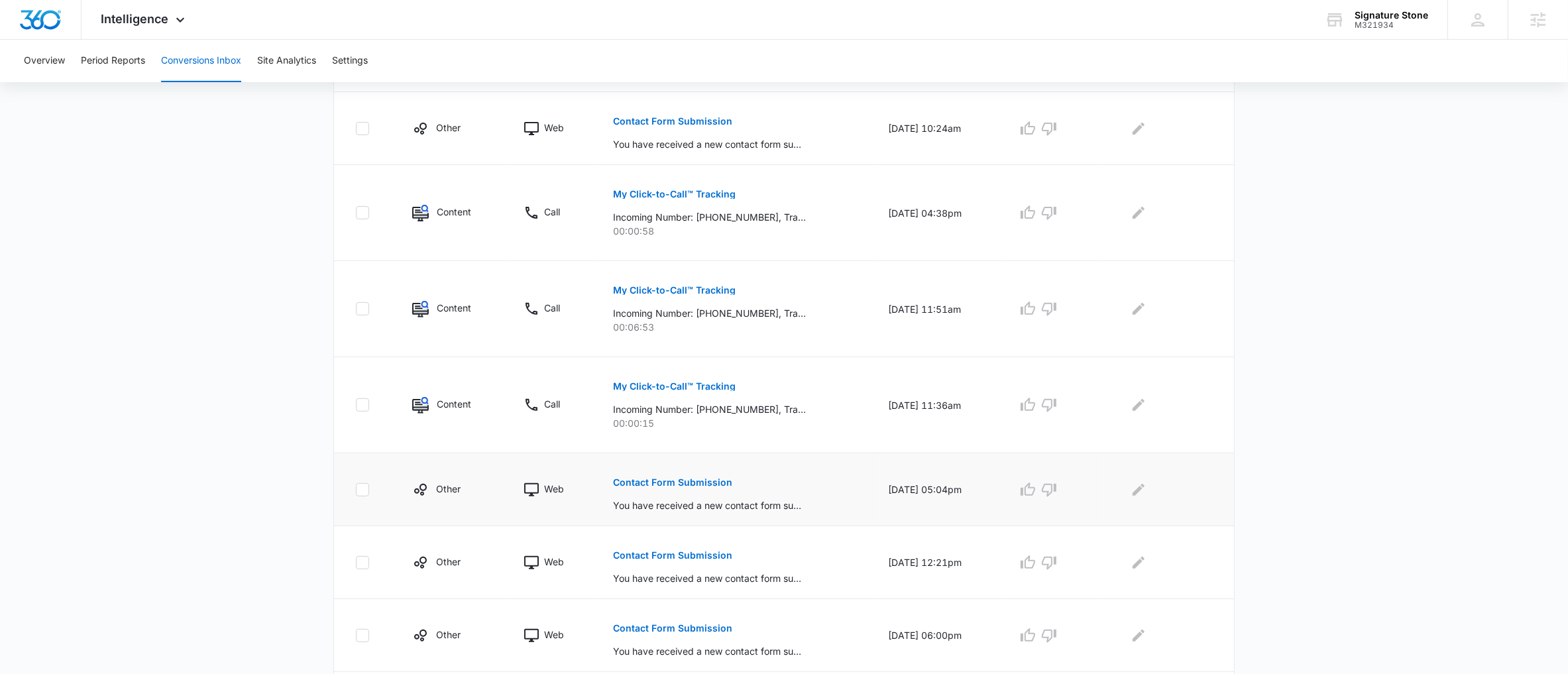
click at [673, 480] on p "Contact Form Submission" at bounding box center [673, 482] width 120 height 9
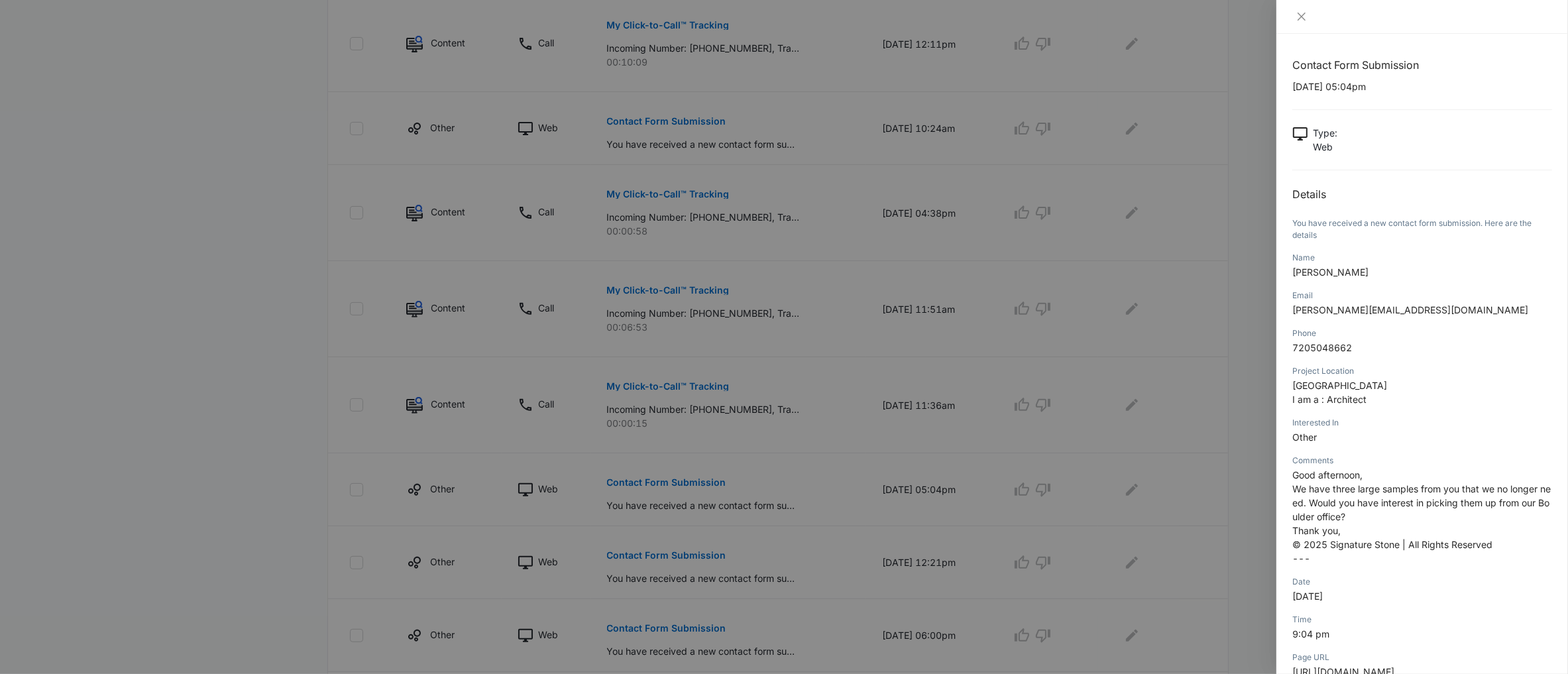
click at [1062, 445] on div at bounding box center [784, 337] width 1568 height 674
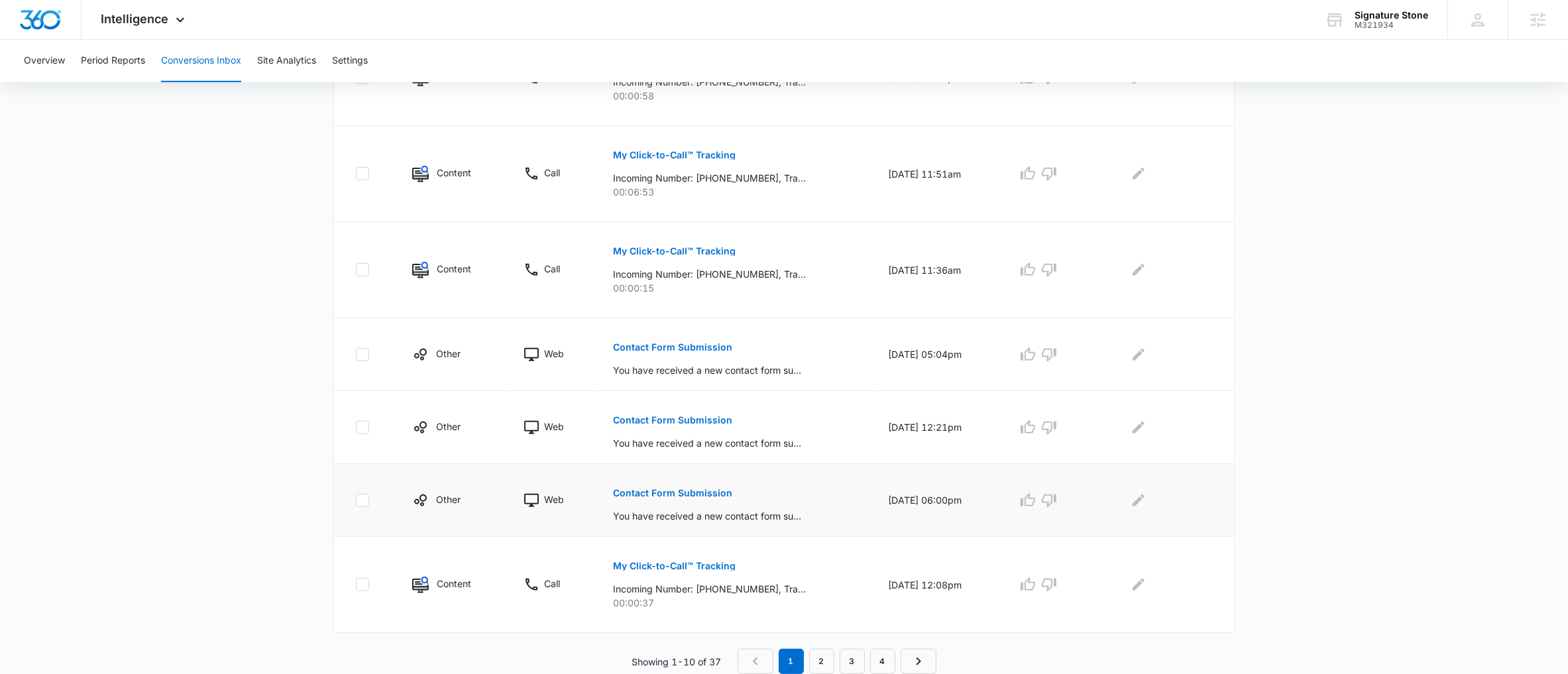
scroll to position [631, 0]
click at [685, 422] on p "Contact Form Submission" at bounding box center [673, 420] width 120 height 9
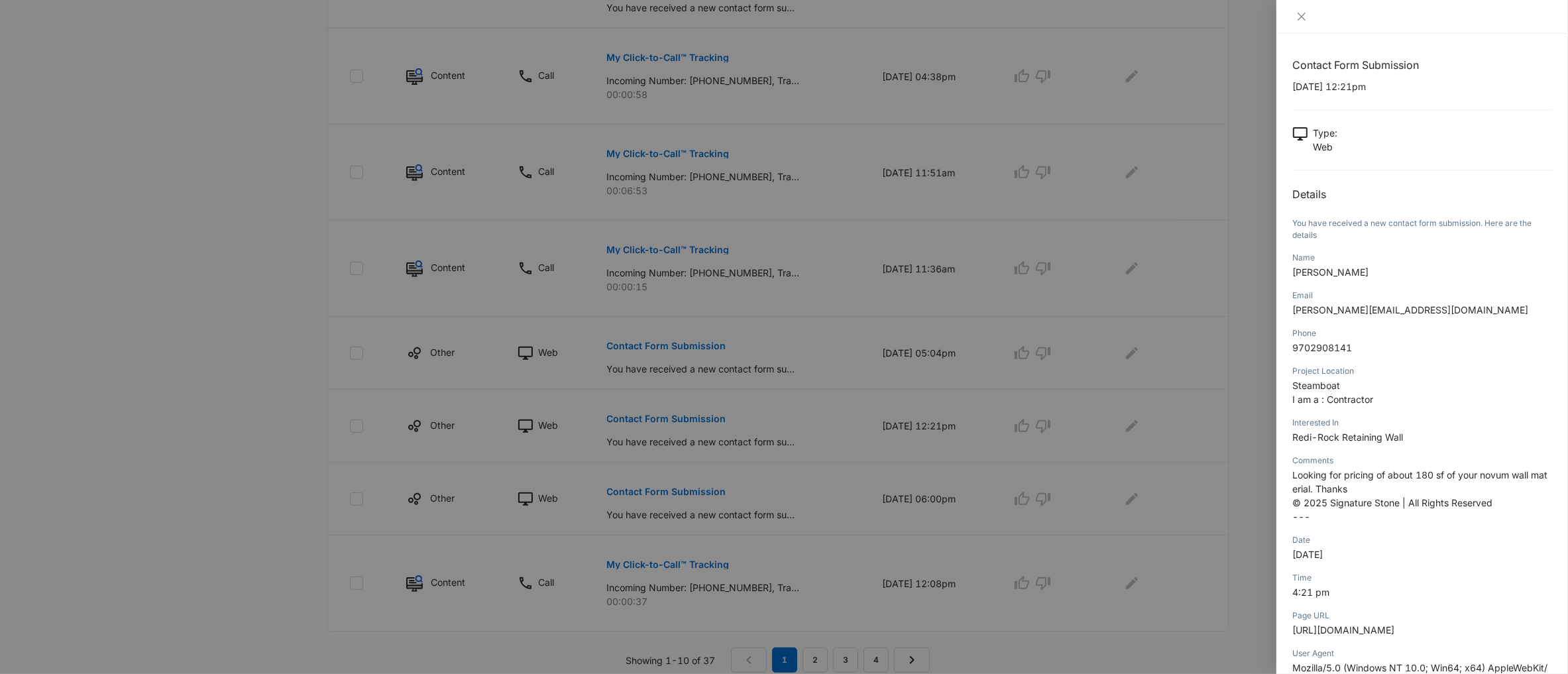
click at [882, 190] on div at bounding box center [784, 337] width 1568 height 674
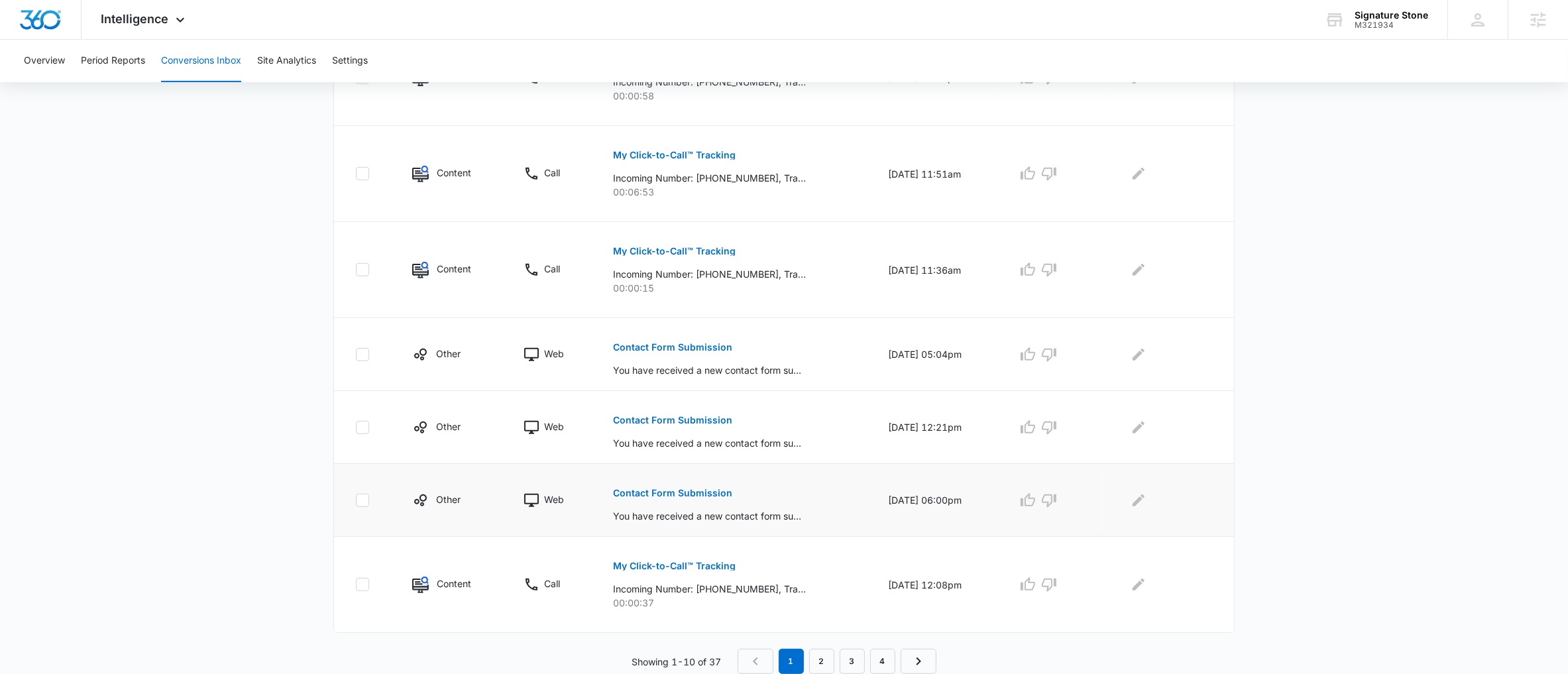
click at [673, 490] on p "Contact Form Submission" at bounding box center [673, 493] width 120 height 9
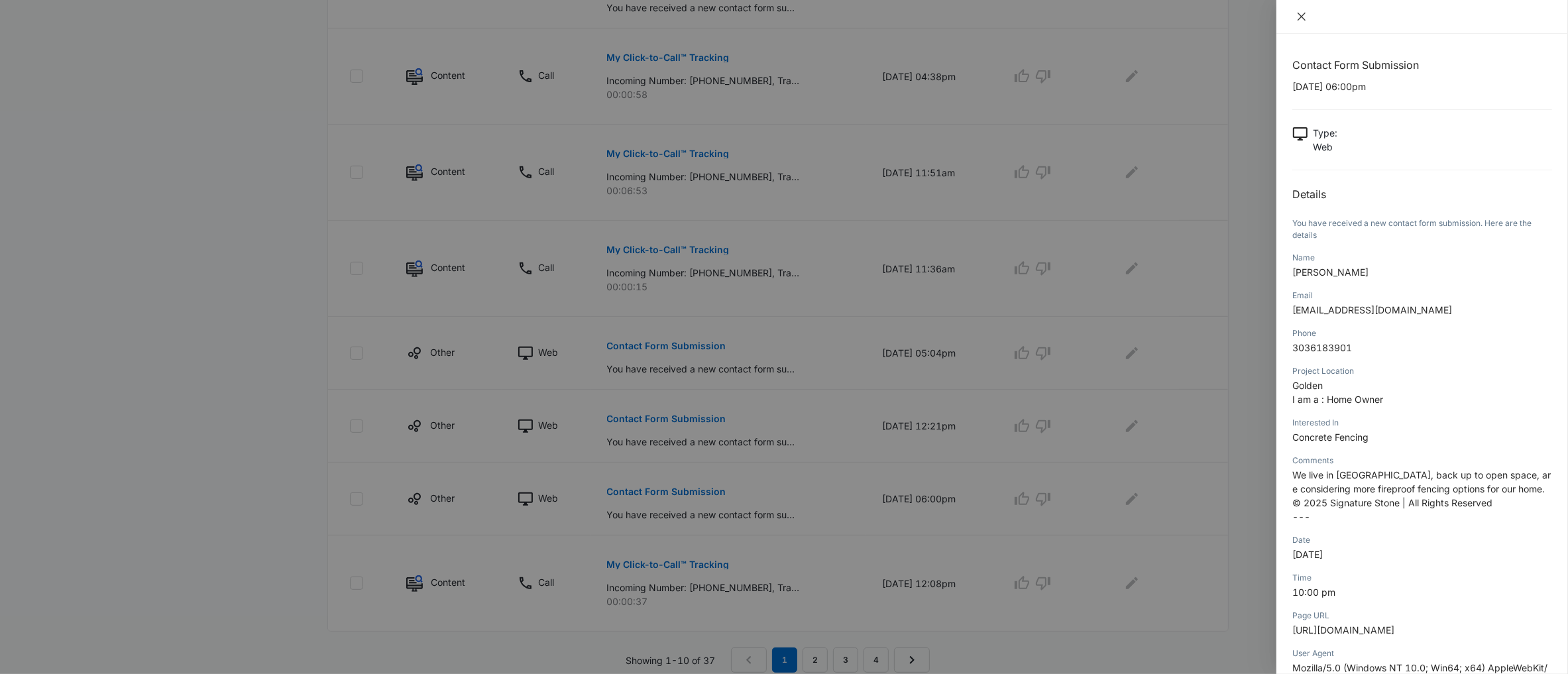
click at [1302, 19] on icon "close" at bounding box center [1302, 17] width 11 height 11
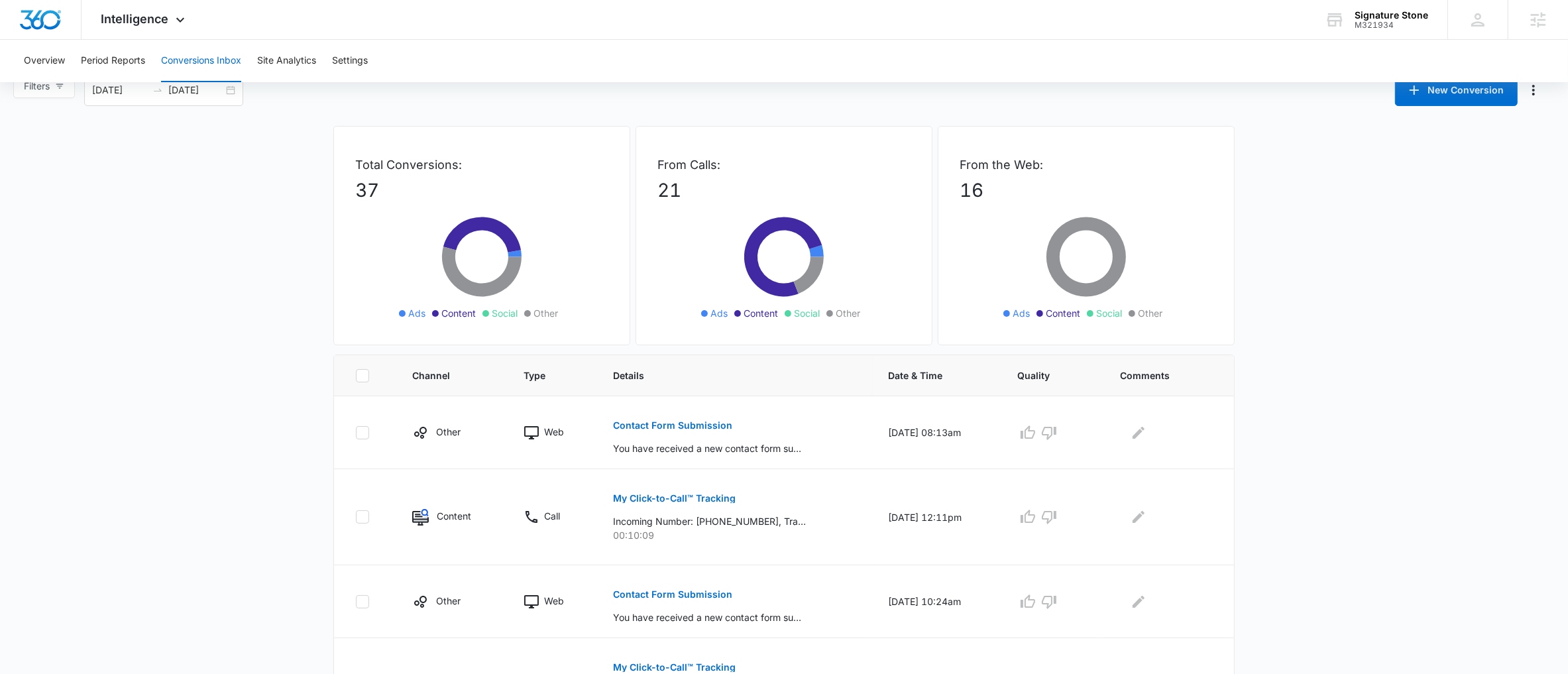
scroll to position [0, 0]
